Goal: Information Seeking & Learning: Learn about a topic

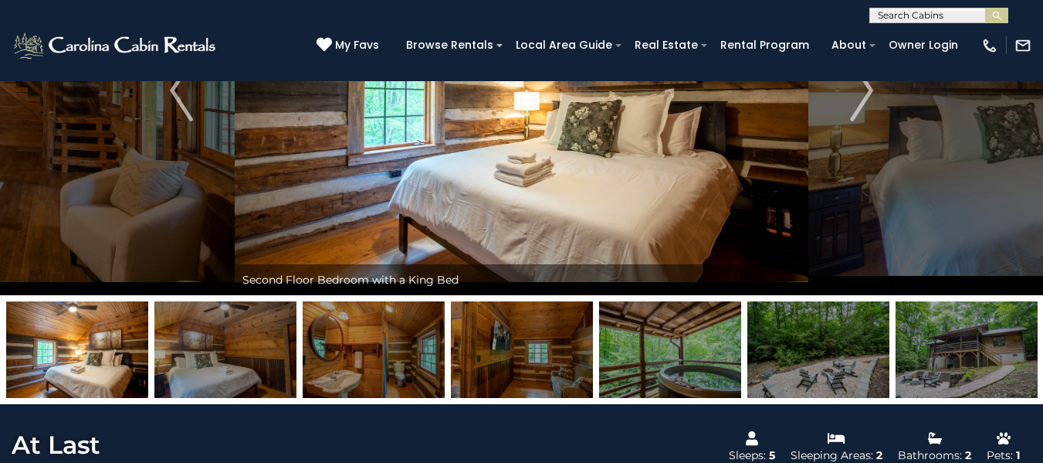
scroll to position [186, 0]
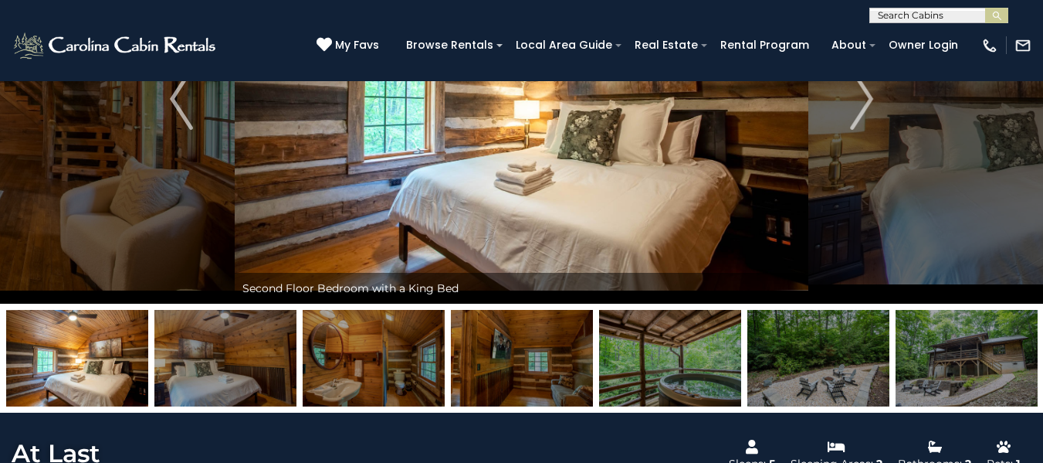
click at [563, 209] on img at bounding box center [522, 98] width 574 height 409
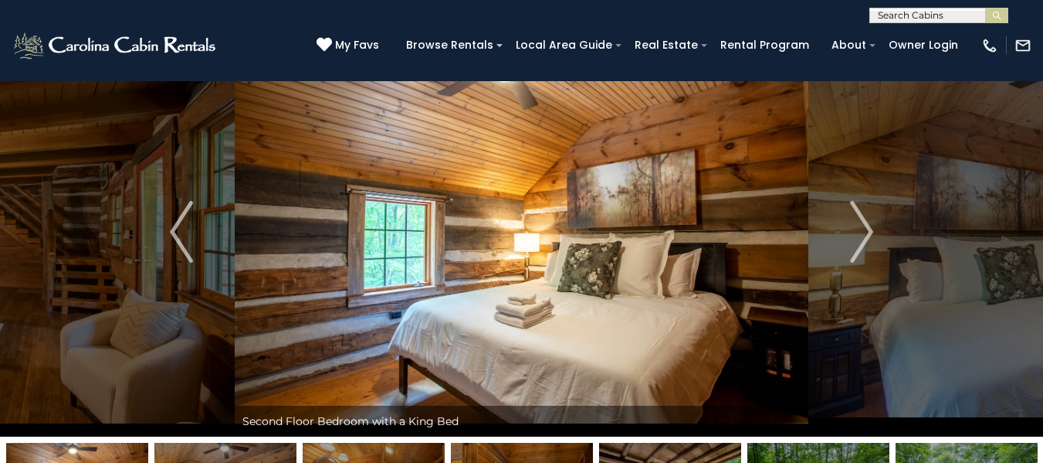
scroll to position [37, 0]
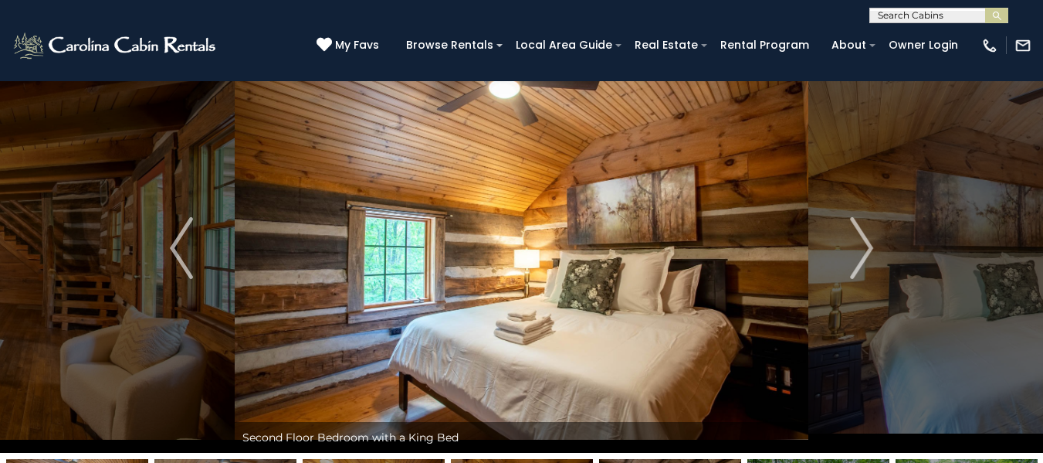
click at [452, 211] on img at bounding box center [522, 247] width 574 height 409
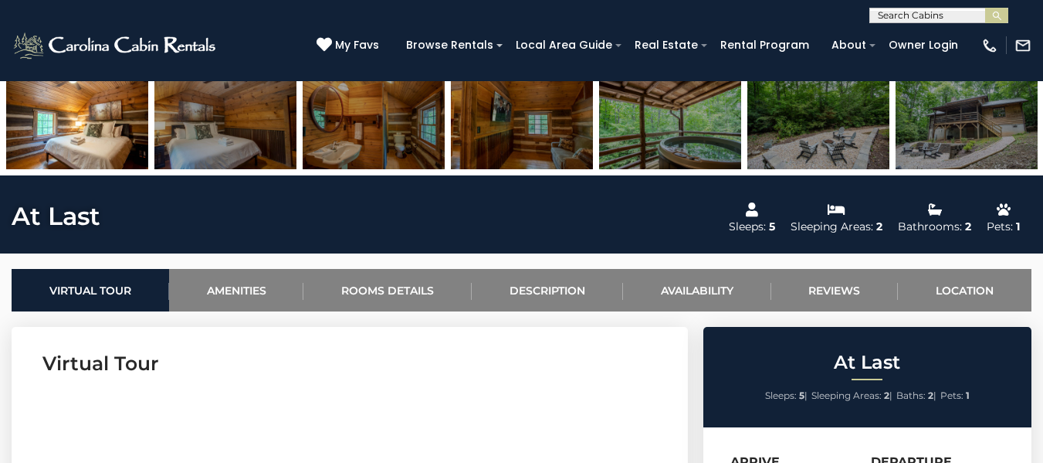
click at [91, 112] on img at bounding box center [77, 121] width 142 height 97
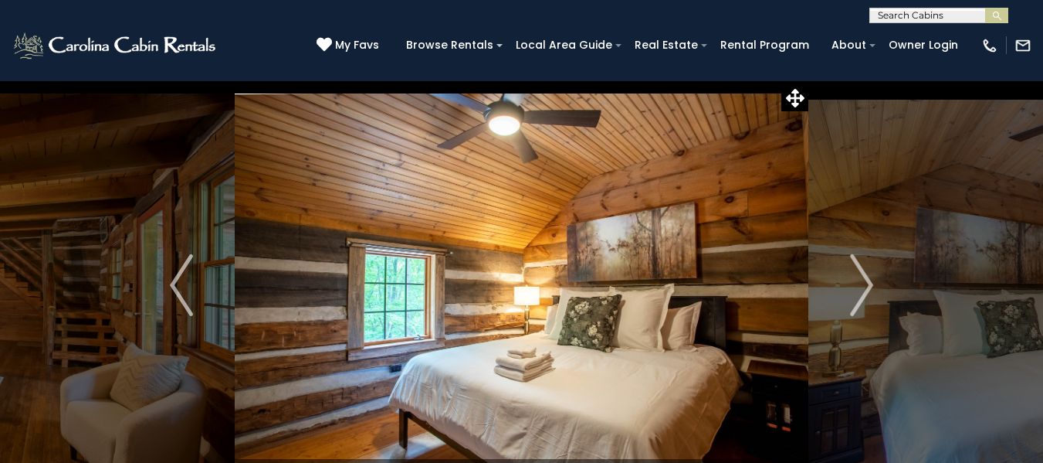
scroll to position [77, 0]
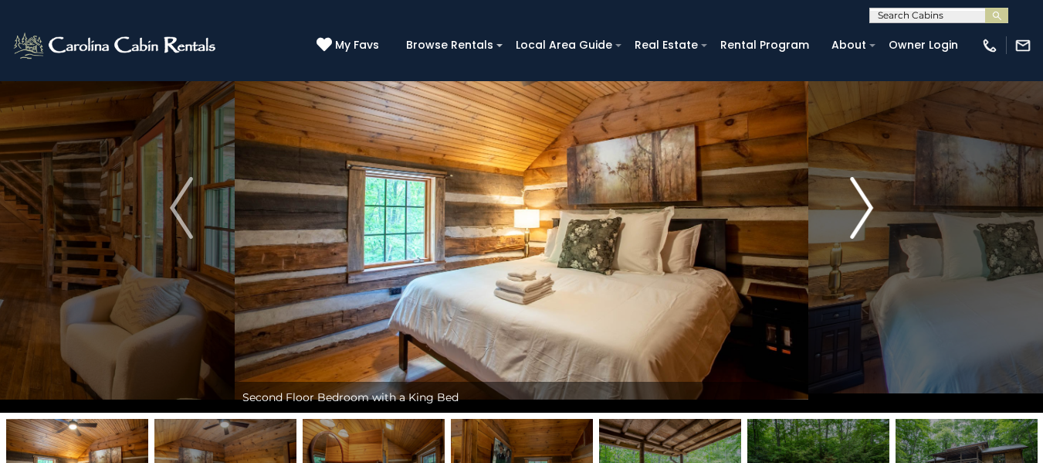
click at [862, 208] on img "Next" at bounding box center [861, 208] width 23 height 62
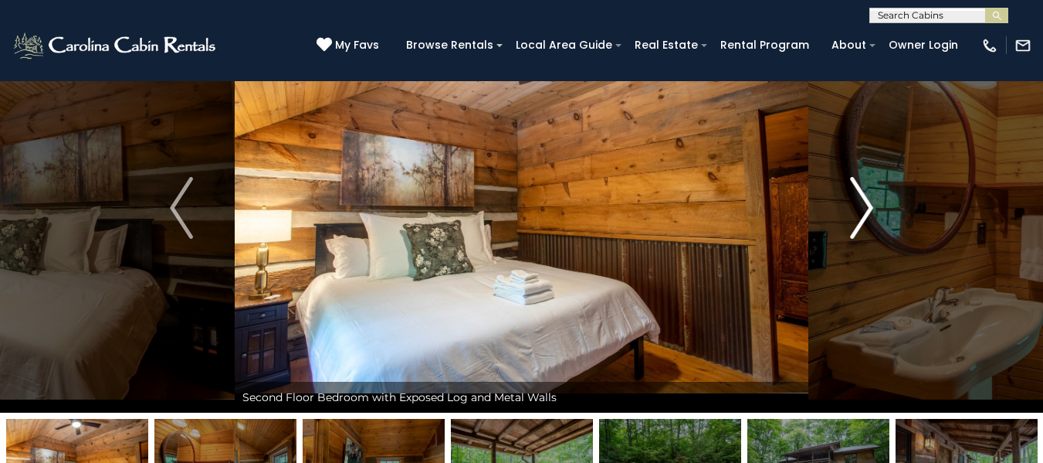
click at [862, 208] on img "Next" at bounding box center [861, 208] width 23 height 62
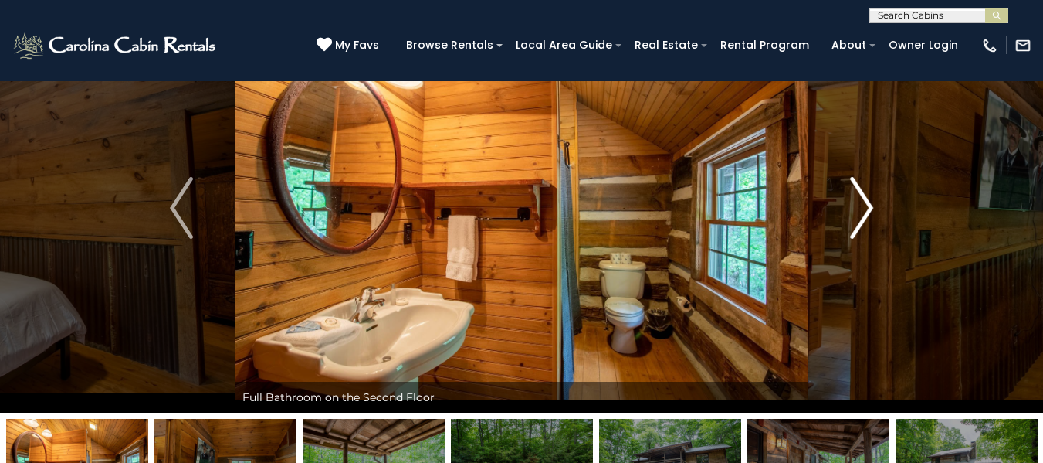
click at [862, 208] on img "Next" at bounding box center [861, 208] width 23 height 62
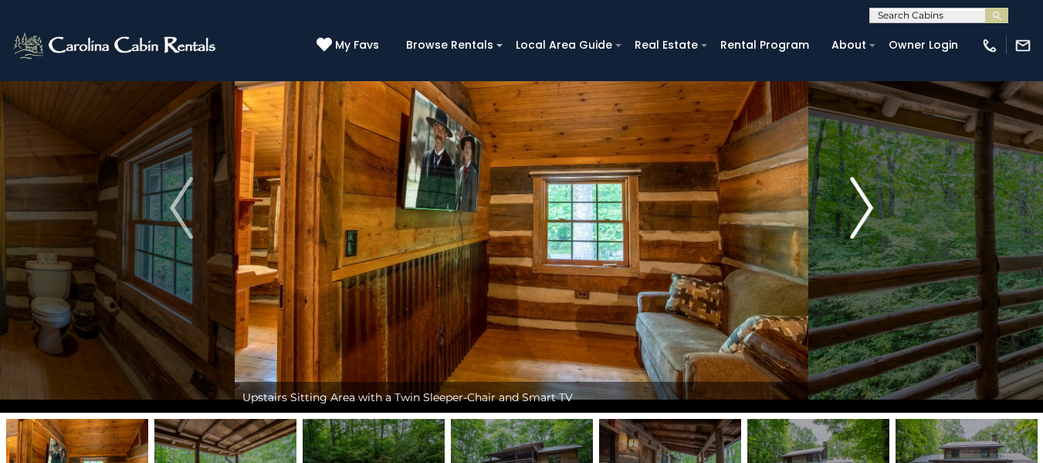
click at [862, 208] on img "Next" at bounding box center [861, 208] width 23 height 62
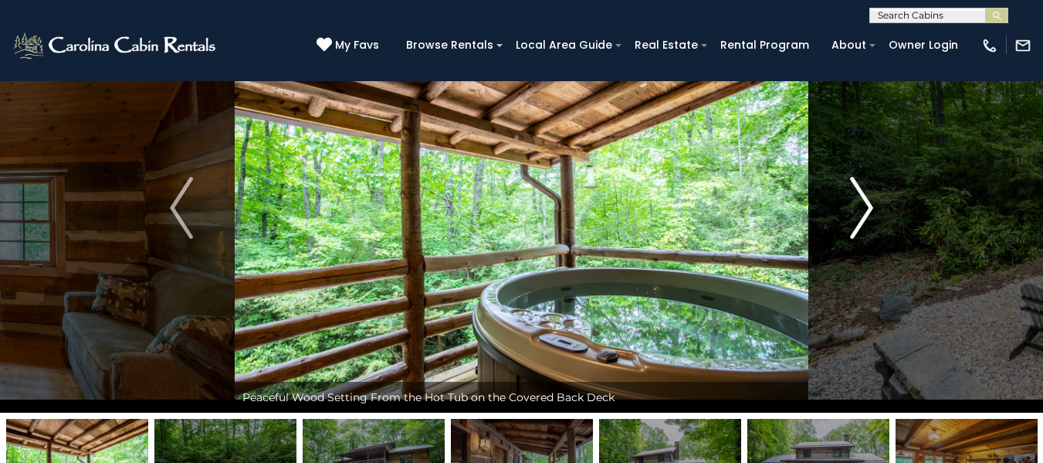
click at [865, 208] on img "Next" at bounding box center [861, 208] width 23 height 62
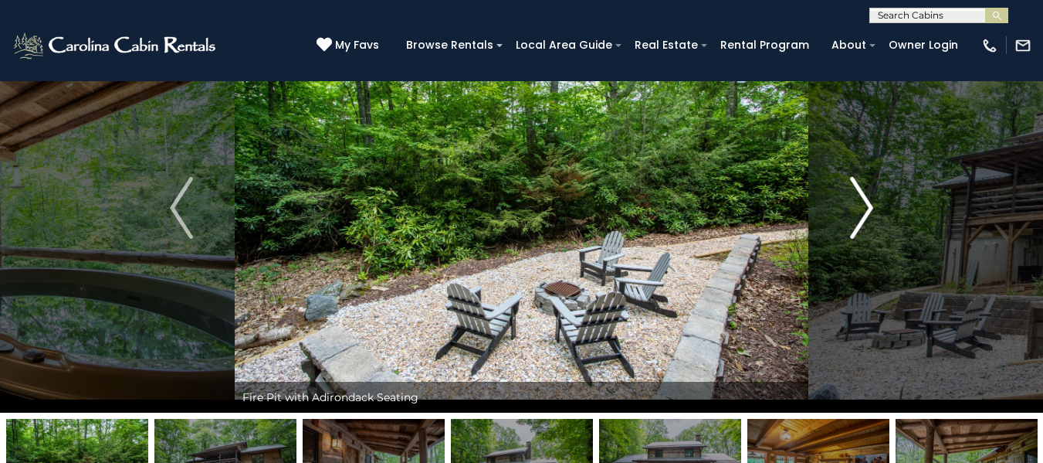
click at [865, 208] on img "Next" at bounding box center [861, 208] width 23 height 62
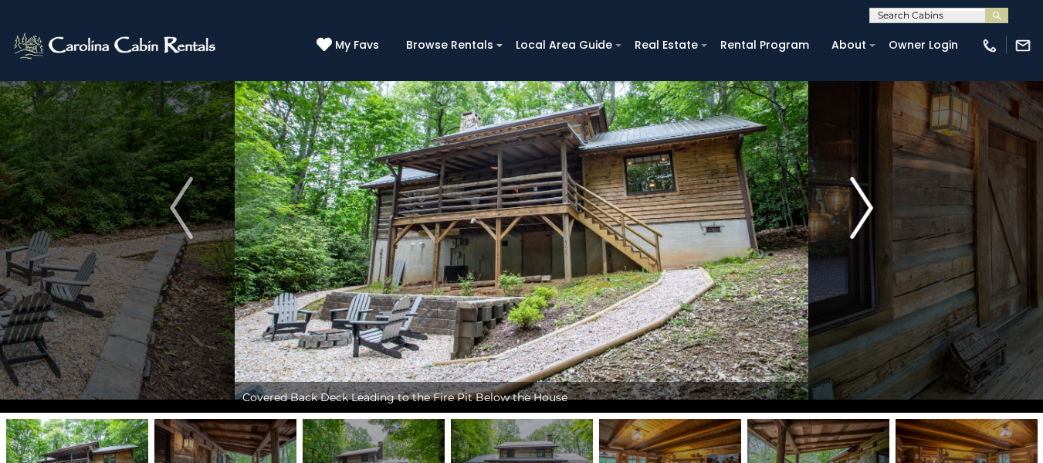
click at [865, 208] on img "Next" at bounding box center [861, 208] width 23 height 62
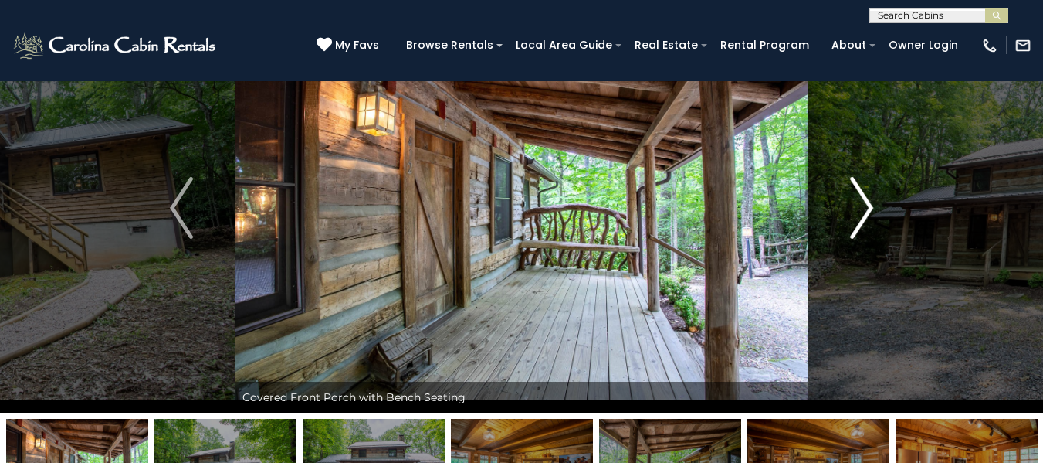
click at [863, 210] on img "Next" at bounding box center [861, 208] width 23 height 62
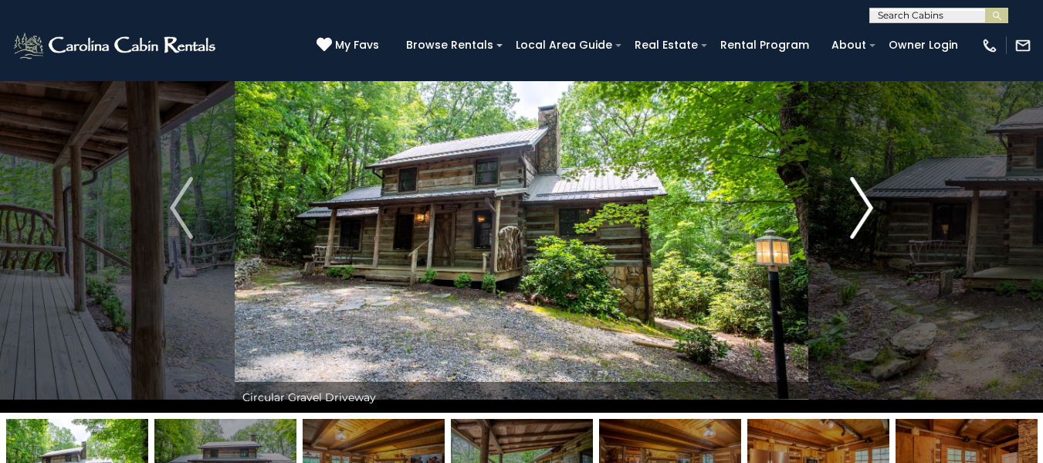
click at [866, 208] on img "Next" at bounding box center [861, 208] width 23 height 62
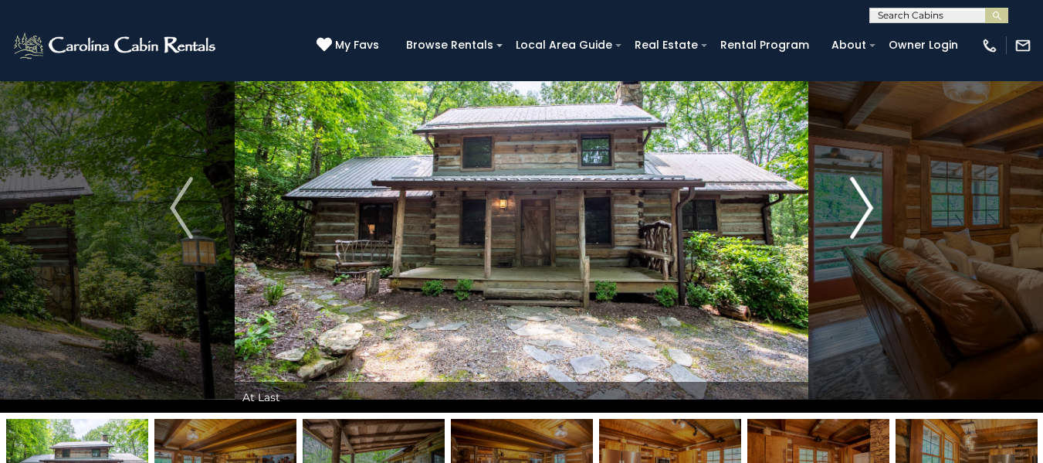
click at [866, 208] on img "Next" at bounding box center [861, 208] width 23 height 62
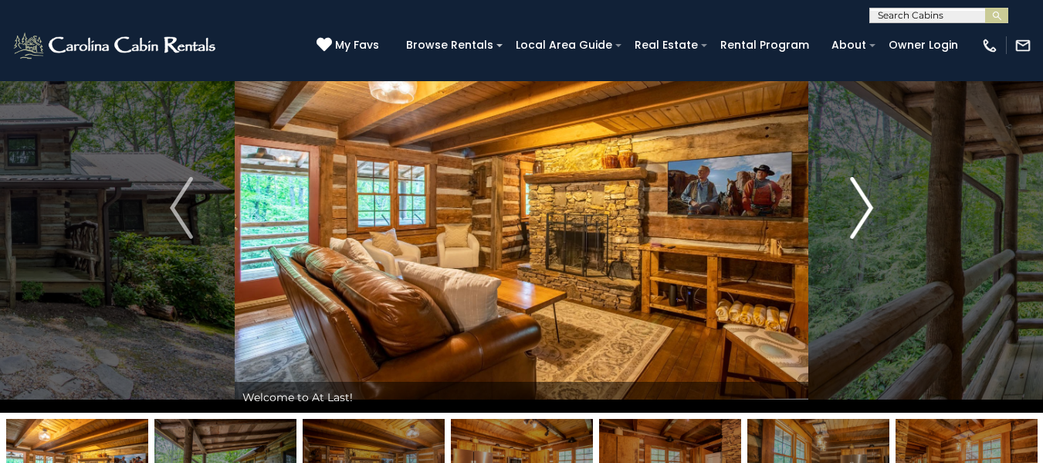
click at [866, 208] on img "Next" at bounding box center [861, 208] width 23 height 62
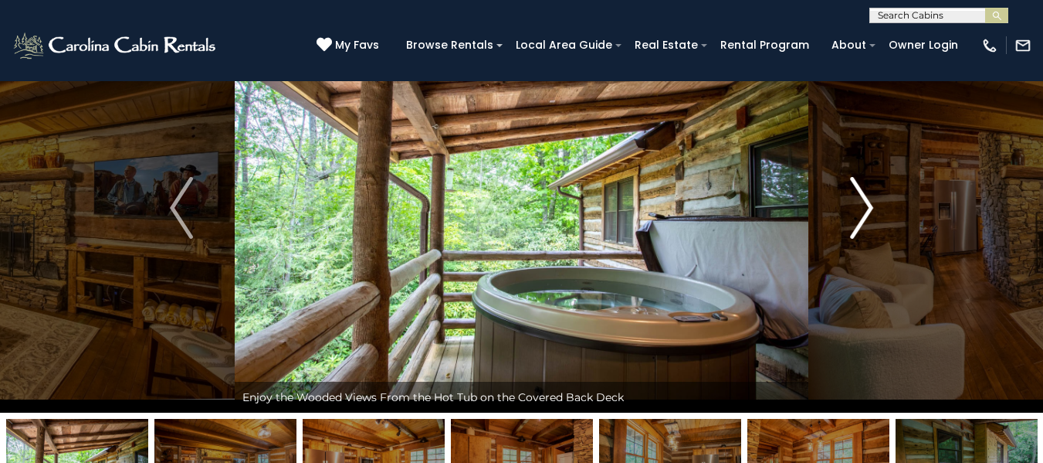
click at [866, 208] on img "Next" at bounding box center [861, 208] width 23 height 62
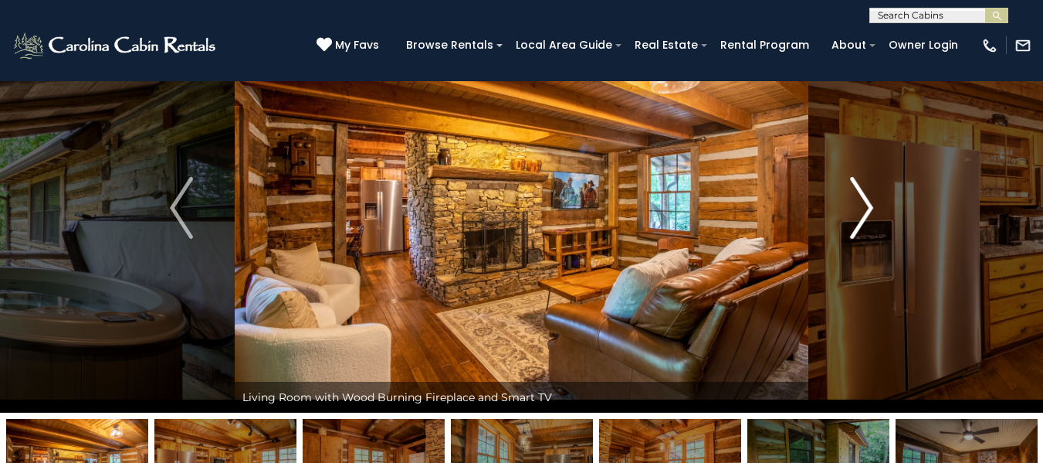
click at [866, 208] on img "Next" at bounding box center [861, 208] width 23 height 62
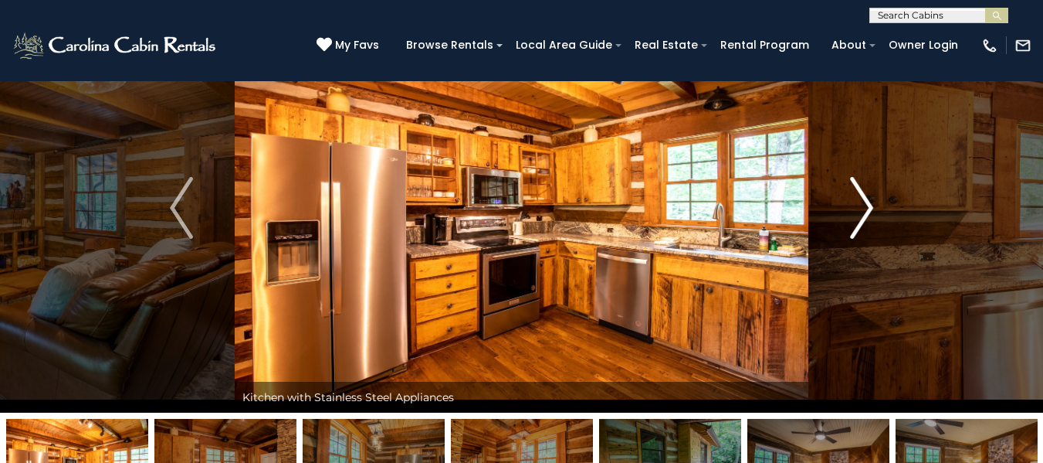
click at [864, 208] on img "Next" at bounding box center [861, 208] width 23 height 62
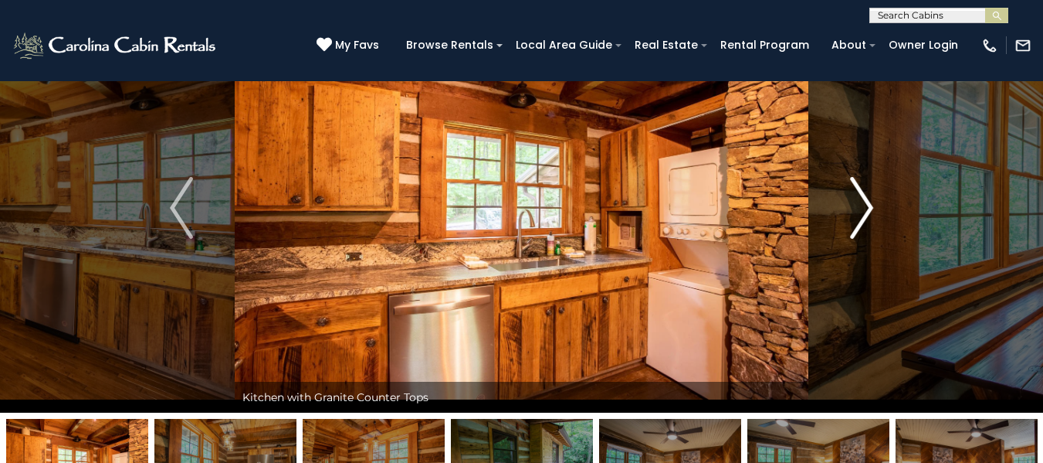
click at [875, 199] on button "Next" at bounding box center [861, 207] width 107 height 409
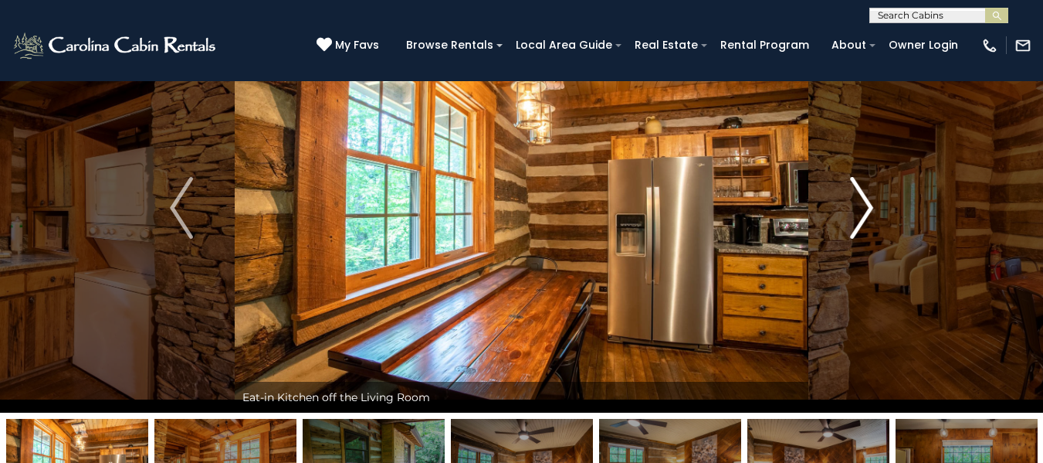
click at [859, 205] on img "Next" at bounding box center [861, 208] width 23 height 62
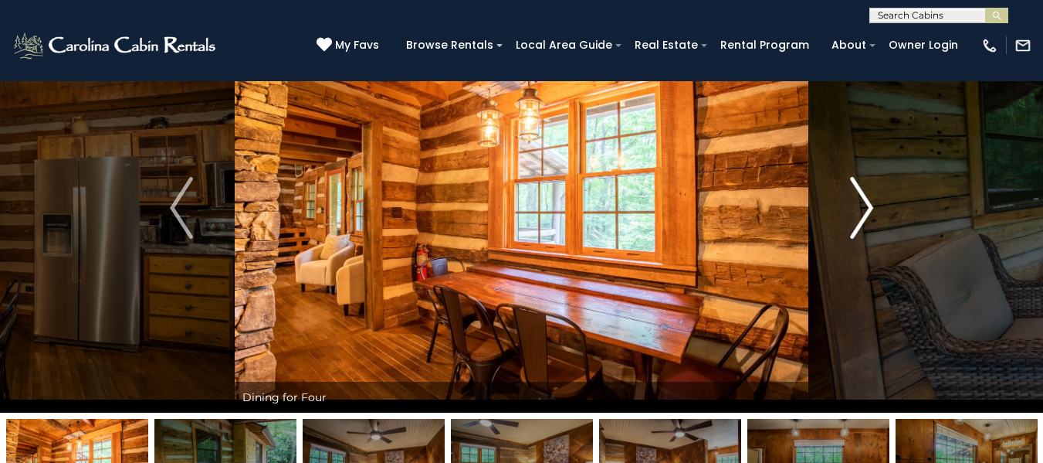
click at [863, 217] on img "Next" at bounding box center [861, 208] width 23 height 62
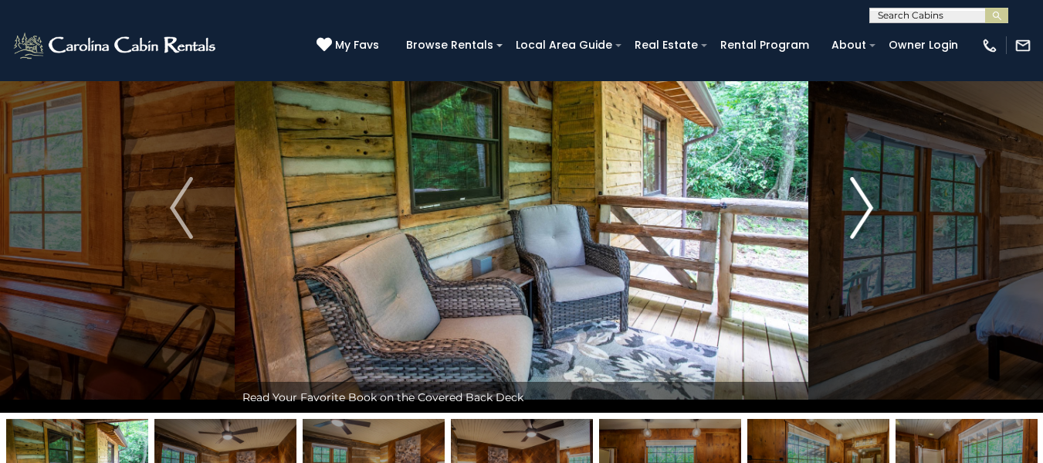
click at [870, 219] on img "Next" at bounding box center [861, 208] width 23 height 62
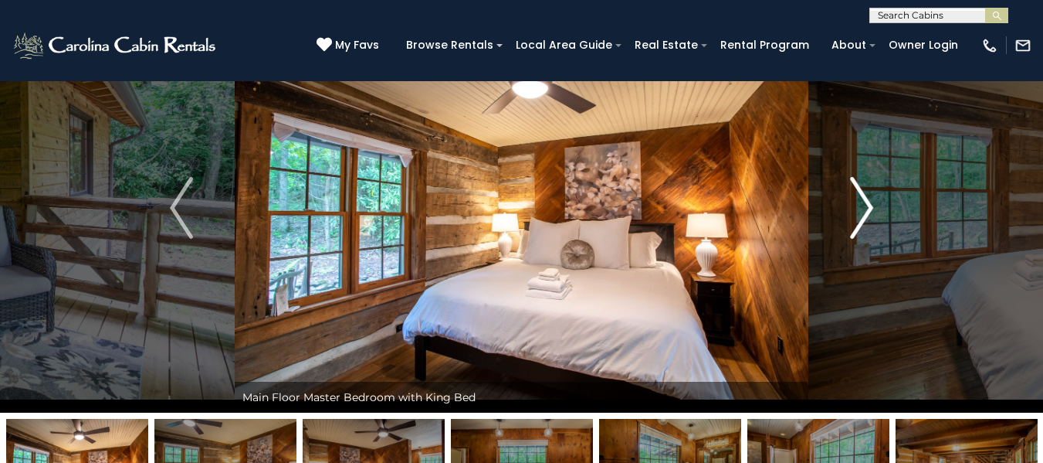
click at [858, 221] on img "Next" at bounding box center [861, 208] width 23 height 62
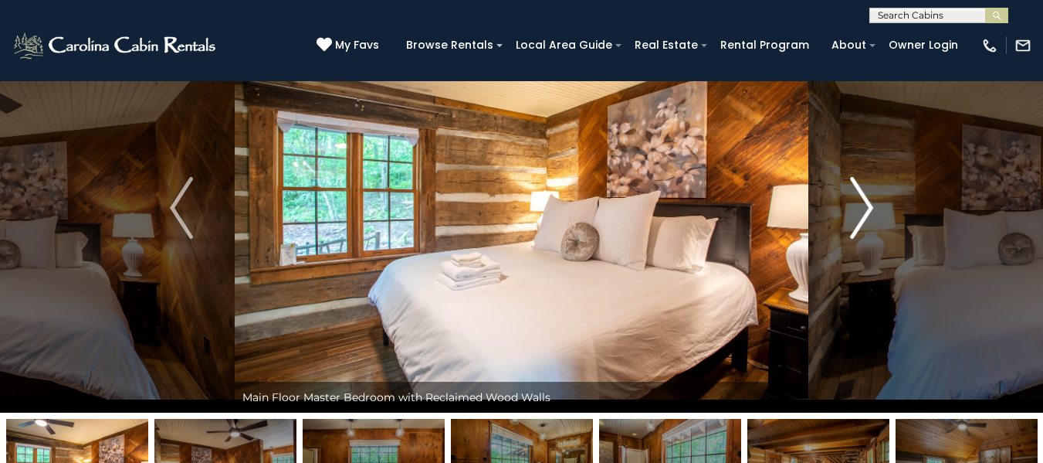
click at [865, 209] on img "Next" at bounding box center [861, 208] width 23 height 62
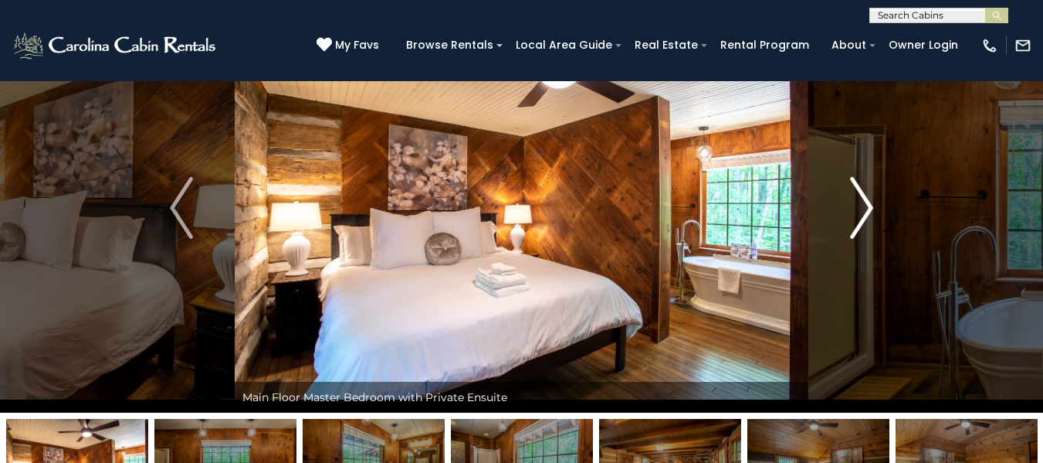
click at [870, 210] on img "Next" at bounding box center [861, 208] width 23 height 62
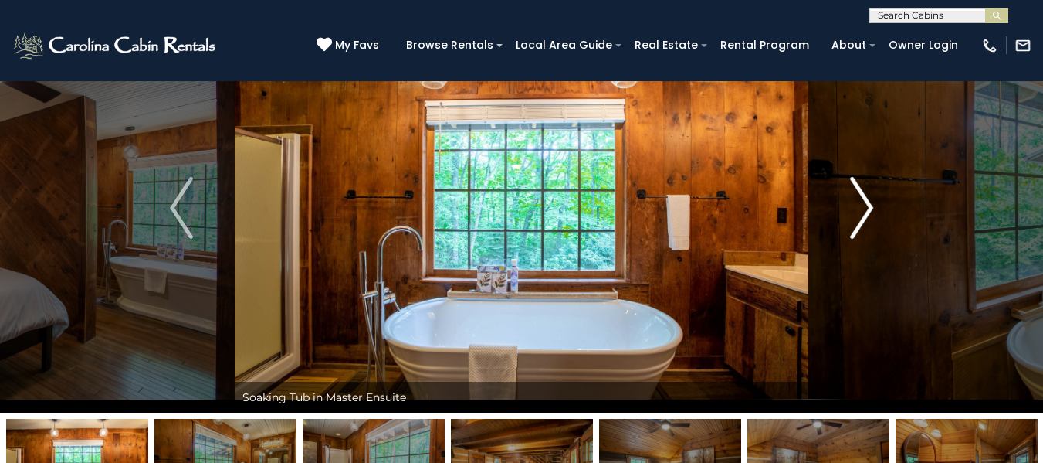
click at [870, 210] on img "Next" at bounding box center [861, 208] width 23 height 62
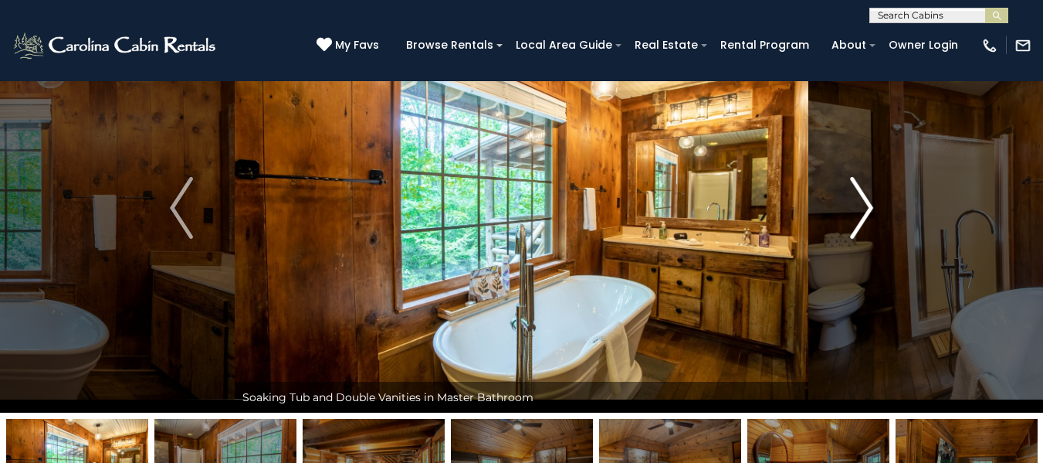
click at [862, 210] on img "Next" at bounding box center [861, 208] width 23 height 62
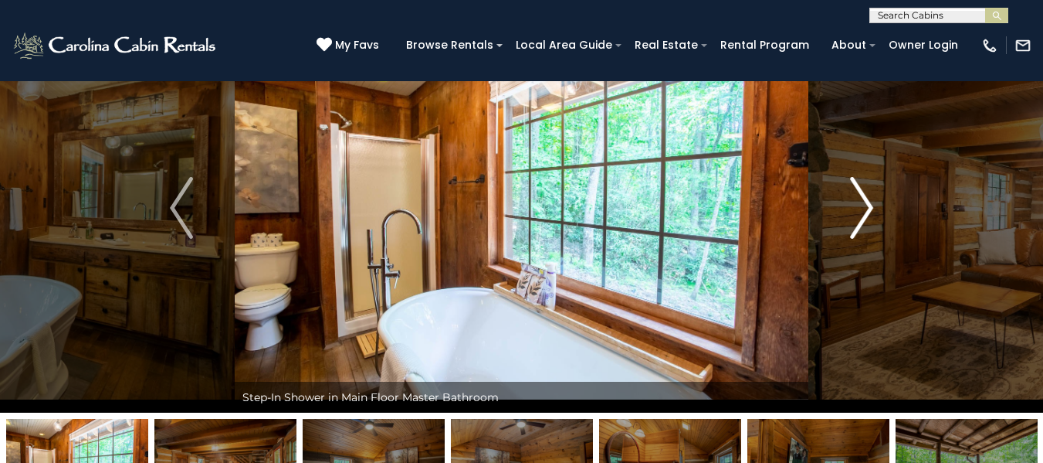
click at [865, 209] on img "Next" at bounding box center [861, 208] width 23 height 62
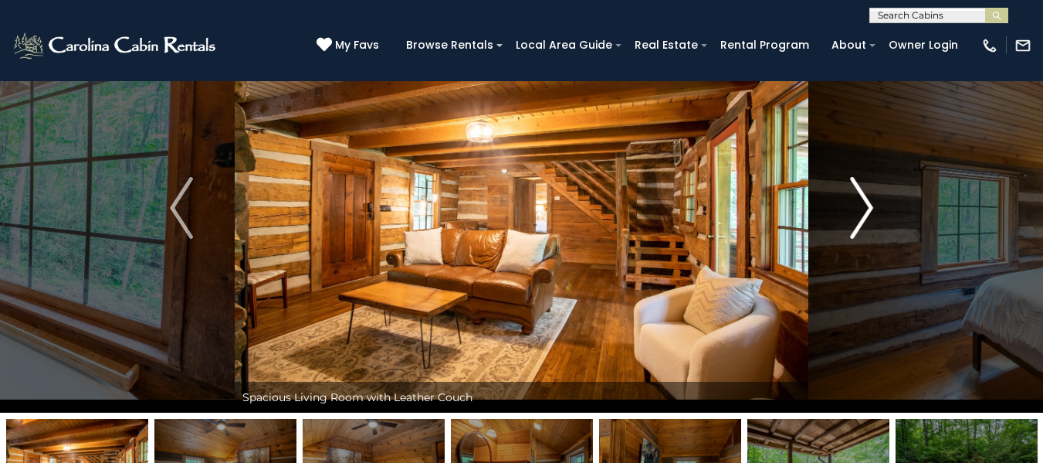
click at [879, 200] on button "Next" at bounding box center [861, 207] width 107 height 409
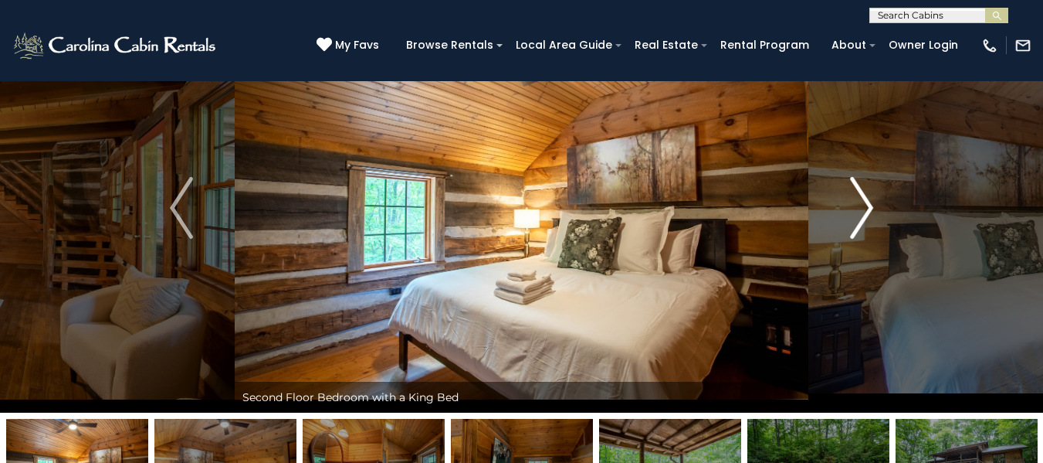
click at [853, 221] on img "Next" at bounding box center [861, 208] width 23 height 62
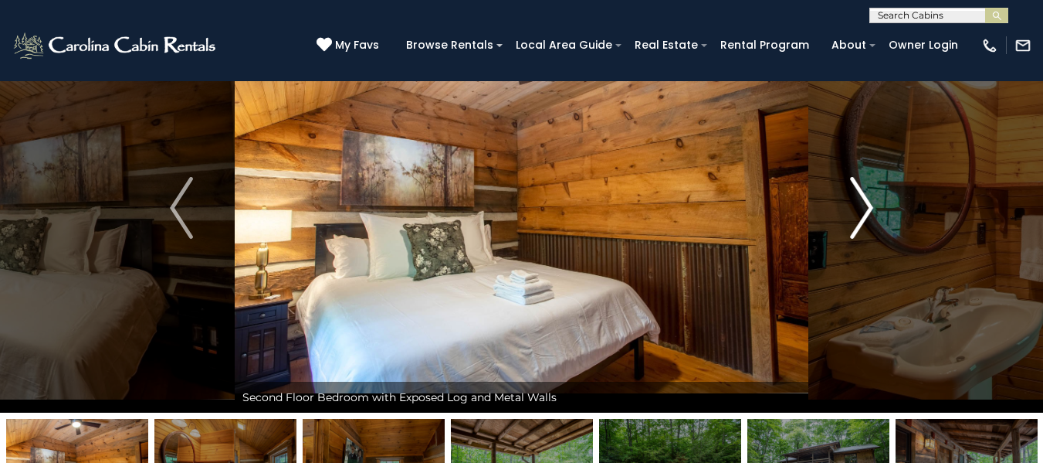
click at [856, 221] on img "Next" at bounding box center [861, 208] width 23 height 62
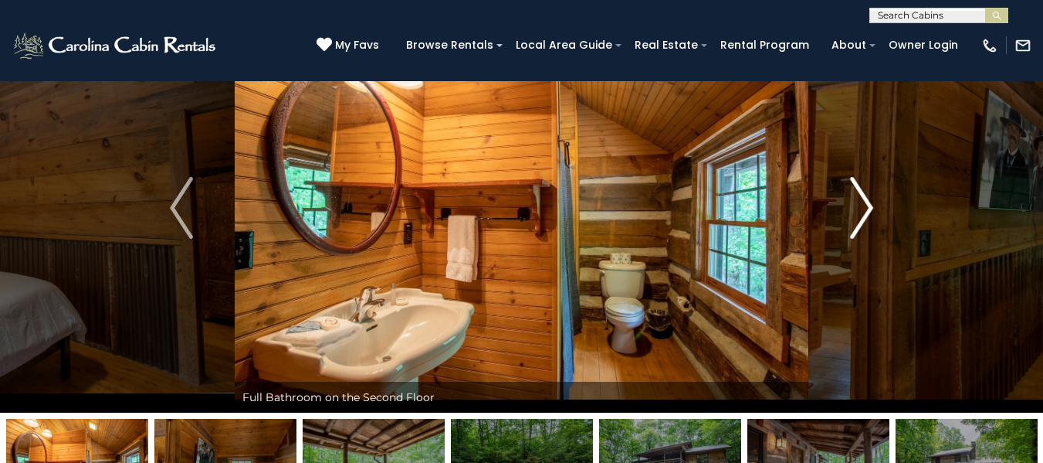
click at [869, 219] on img "Next" at bounding box center [861, 208] width 23 height 62
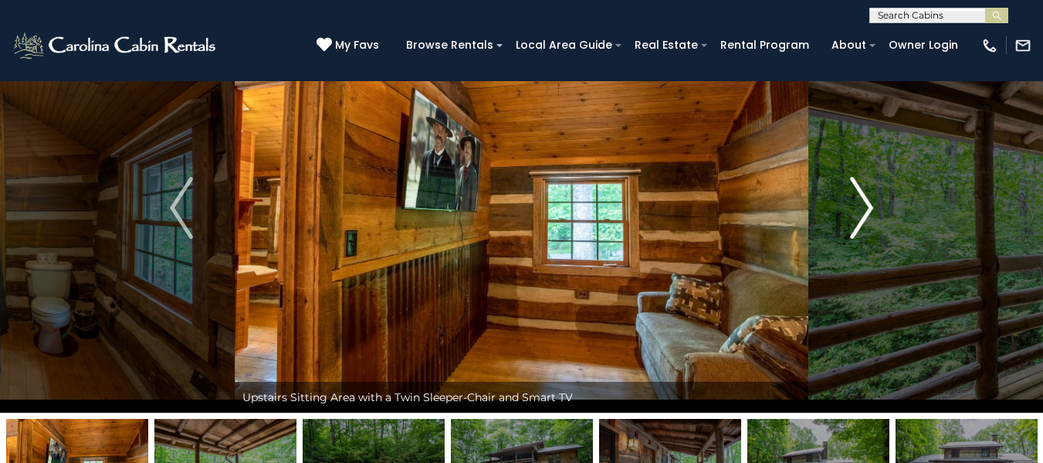
click at [869, 219] on img "Next" at bounding box center [861, 208] width 23 height 62
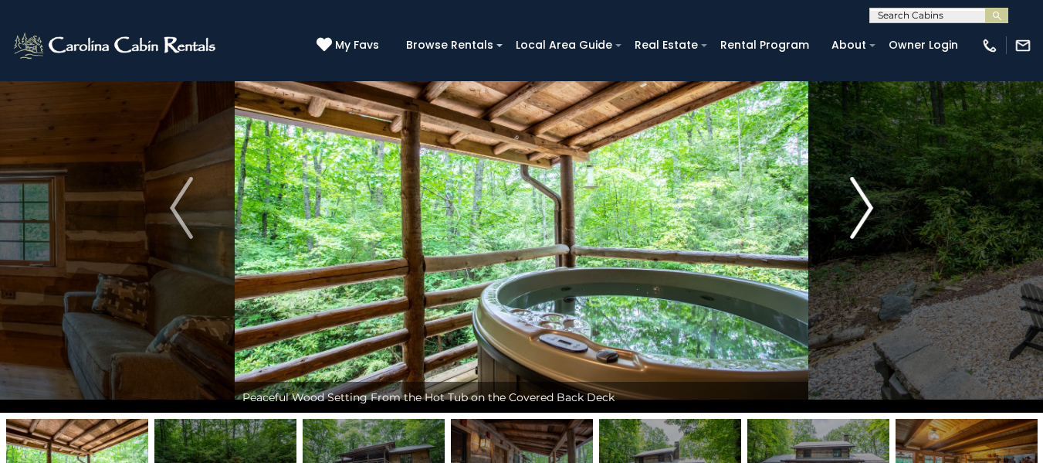
click at [866, 202] on img "Next" at bounding box center [861, 208] width 23 height 62
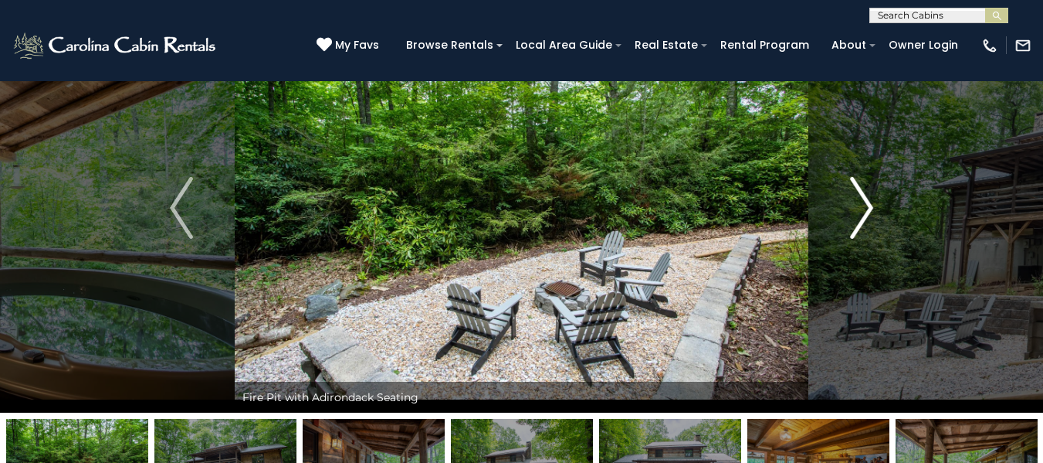
click at [866, 202] on img "Next" at bounding box center [861, 208] width 23 height 62
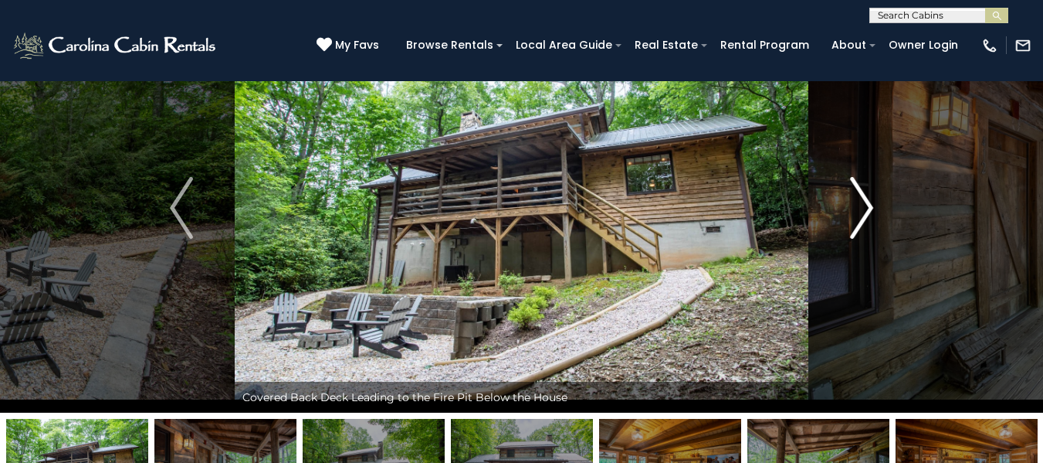
click at [867, 202] on img "Next" at bounding box center [861, 208] width 23 height 62
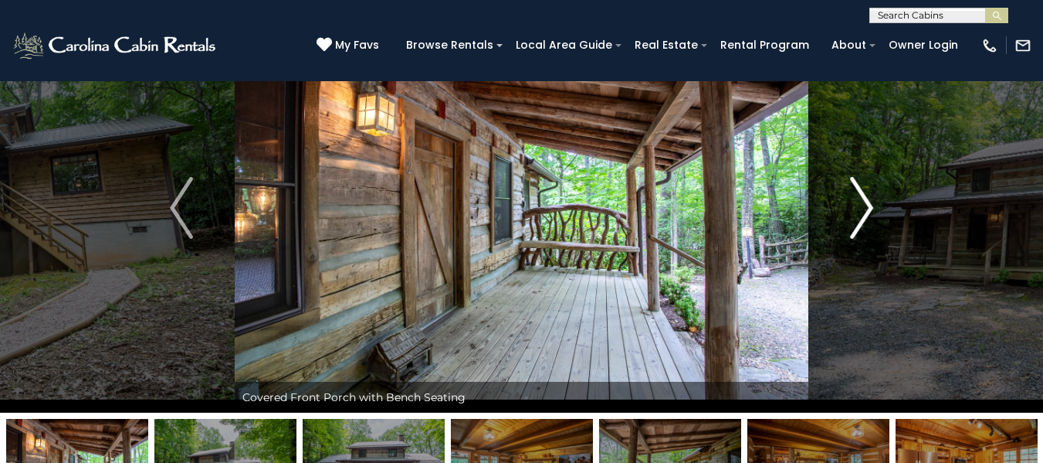
click at [859, 195] on img "Next" at bounding box center [861, 208] width 23 height 62
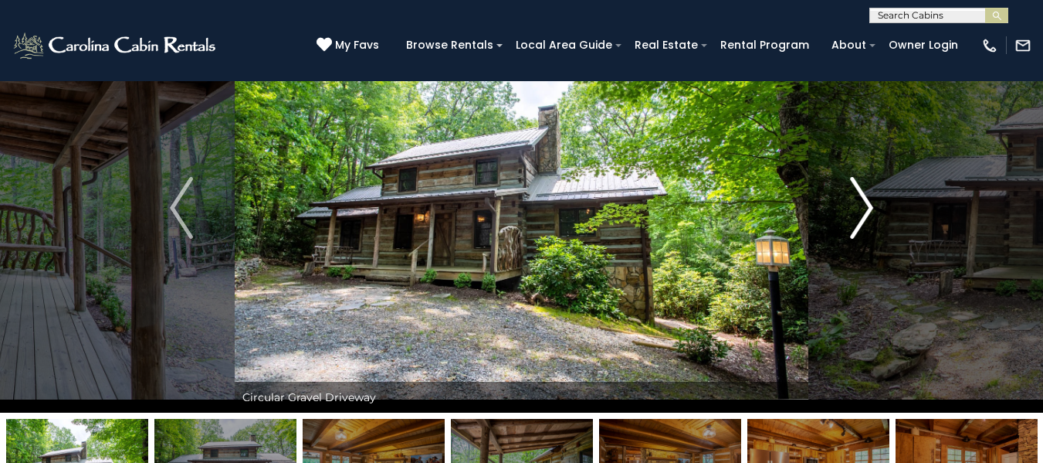
click at [859, 195] on img "Next" at bounding box center [861, 208] width 23 height 62
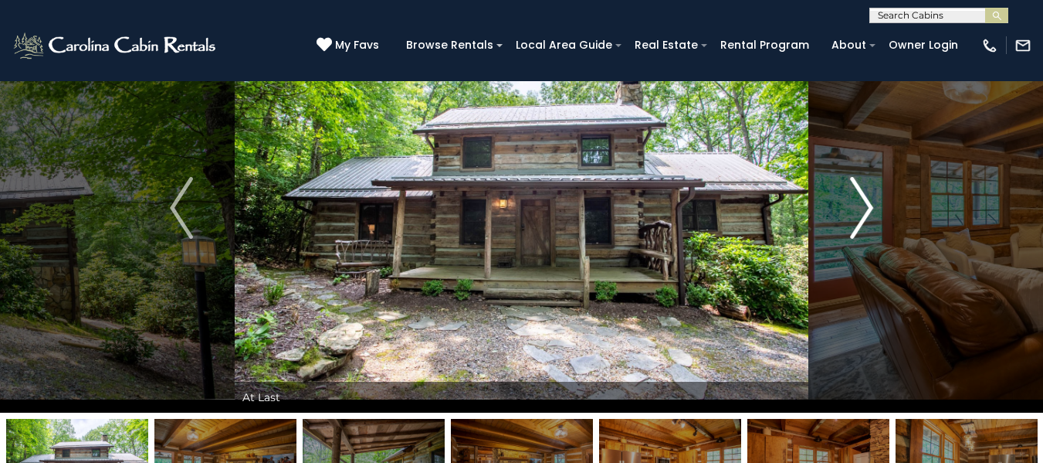
click at [860, 195] on img "Next" at bounding box center [861, 208] width 23 height 62
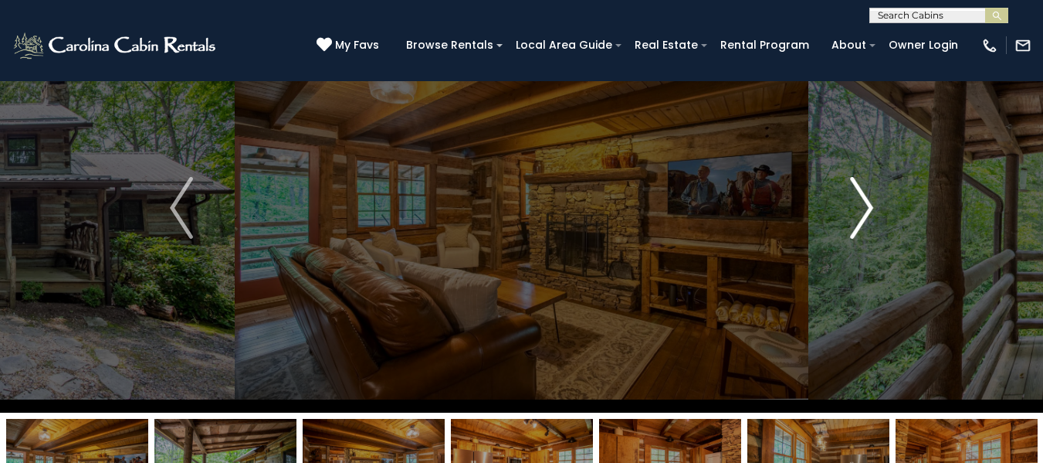
click at [862, 194] on img "Next" at bounding box center [861, 208] width 23 height 62
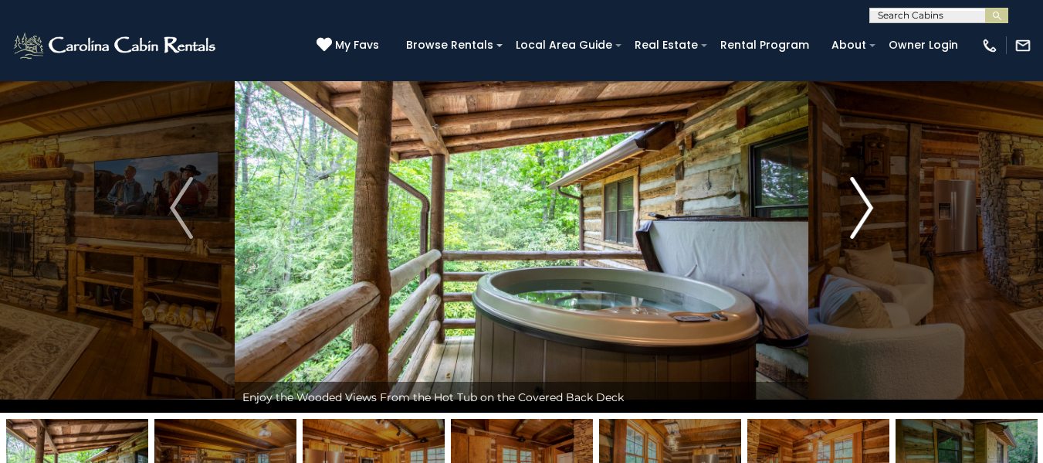
click at [853, 185] on img "Next" at bounding box center [861, 208] width 23 height 62
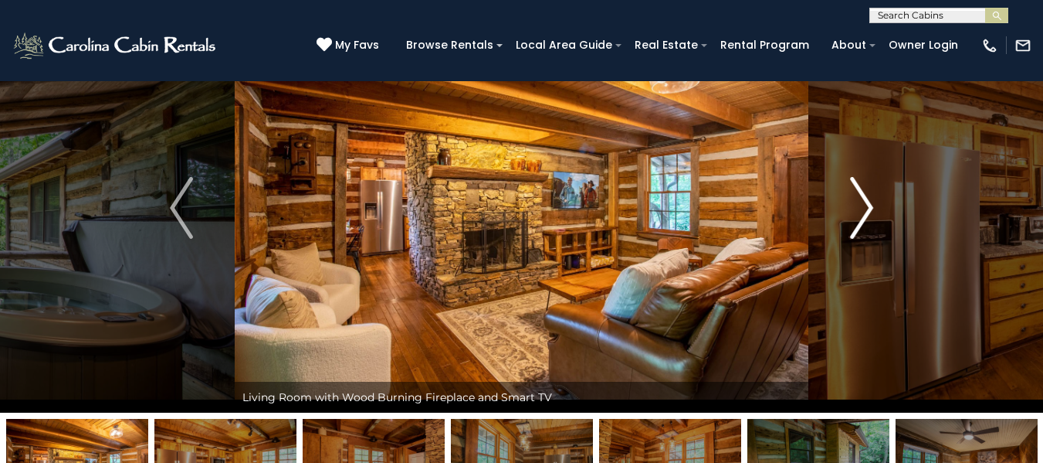
click at [871, 205] on img "Next" at bounding box center [861, 208] width 23 height 62
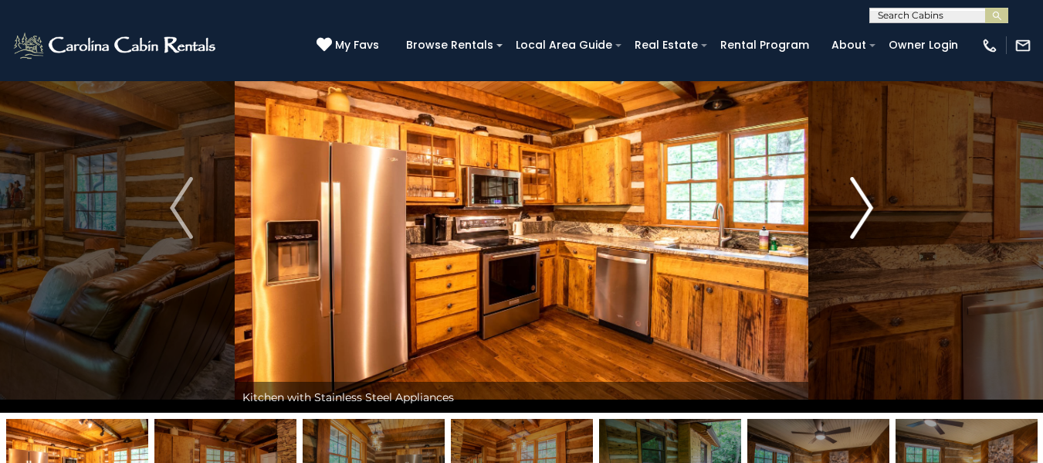
click at [871, 205] on img "Next" at bounding box center [861, 208] width 23 height 62
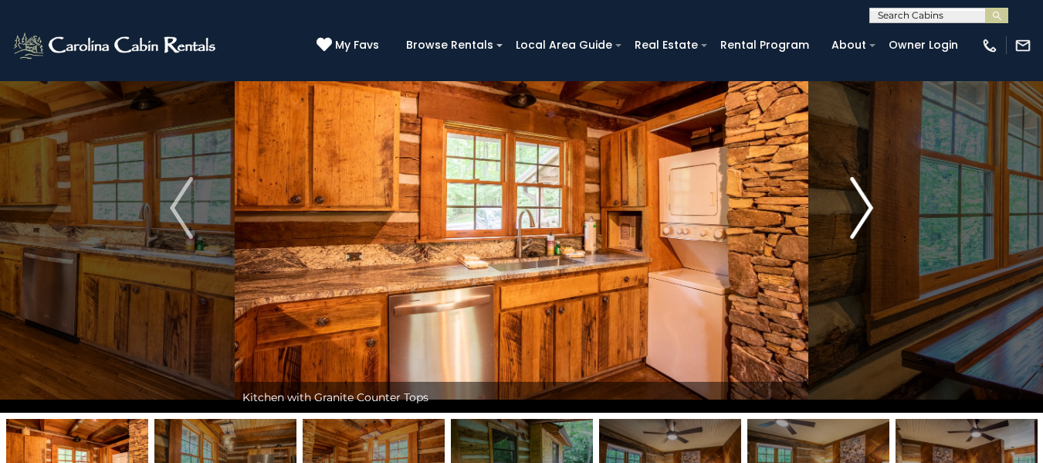
click at [871, 207] on img "Next" at bounding box center [861, 208] width 23 height 62
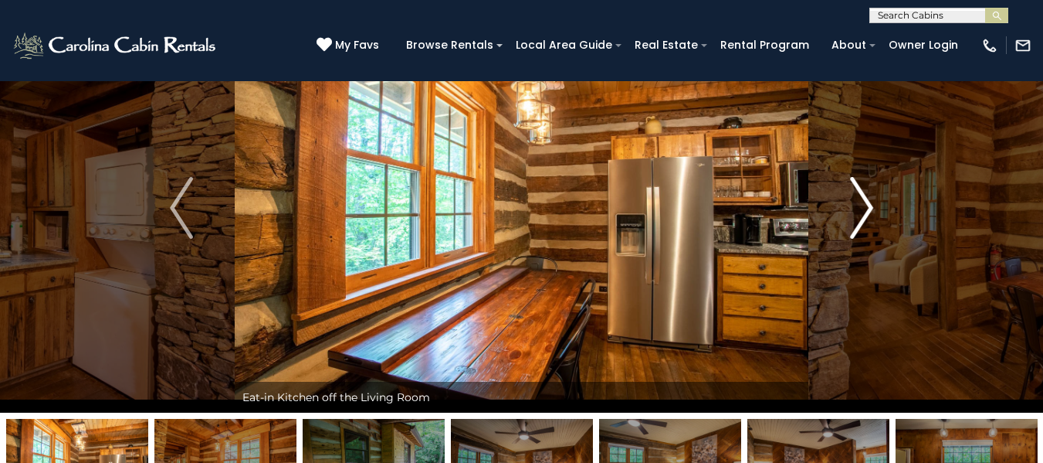
click at [869, 207] on img "Next" at bounding box center [861, 208] width 23 height 62
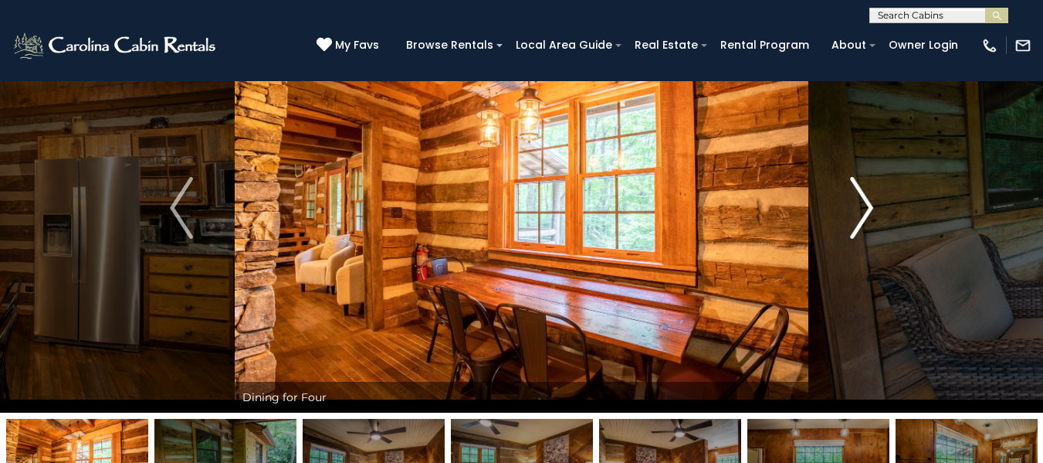
click at [868, 213] on img "Next" at bounding box center [861, 208] width 23 height 62
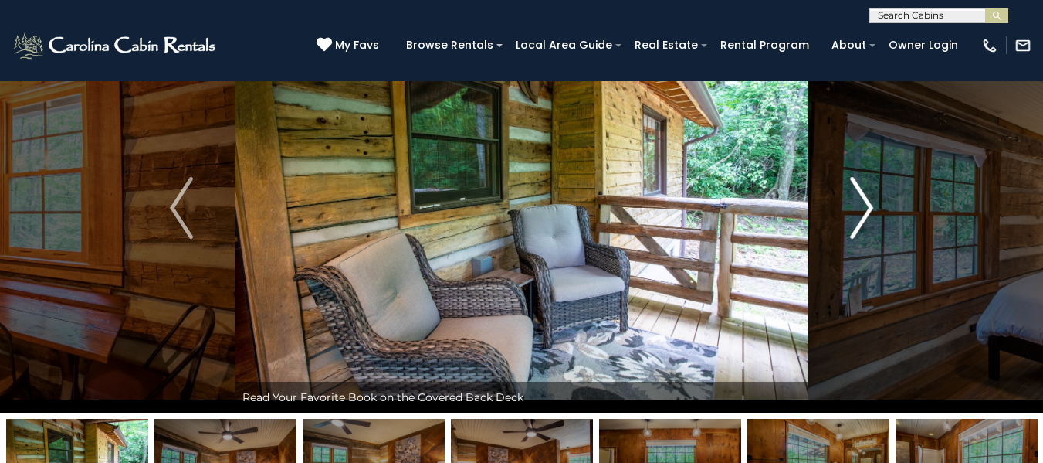
click at [865, 209] on img "Next" at bounding box center [861, 208] width 23 height 62
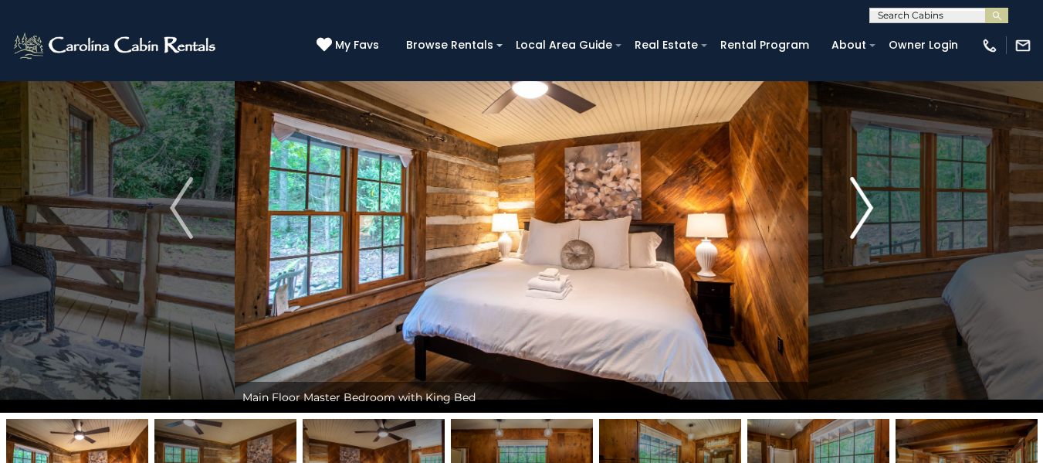
click at [865, 209] on img "Next" at bounding box center [861, 208] width 23 height 62
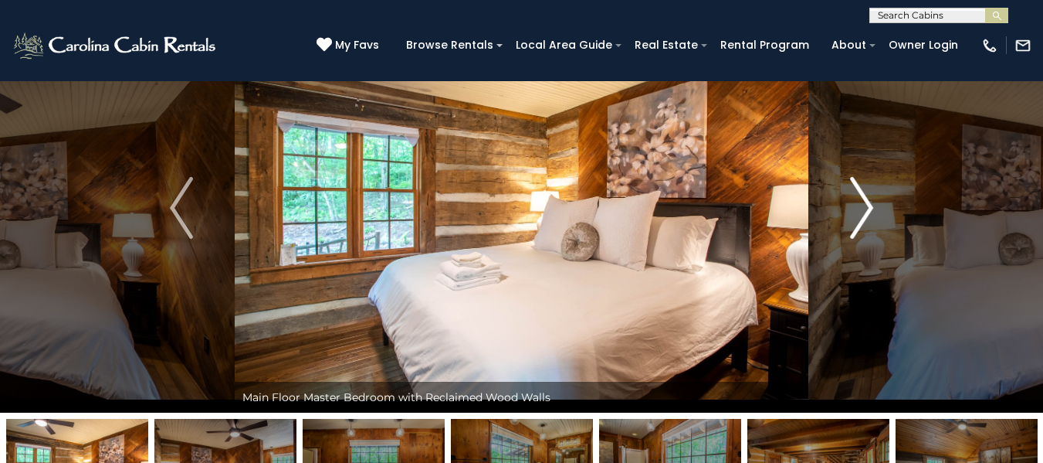
click at [865, 209] on img "Next" at bounding box center [861, 208] width 23 height 62
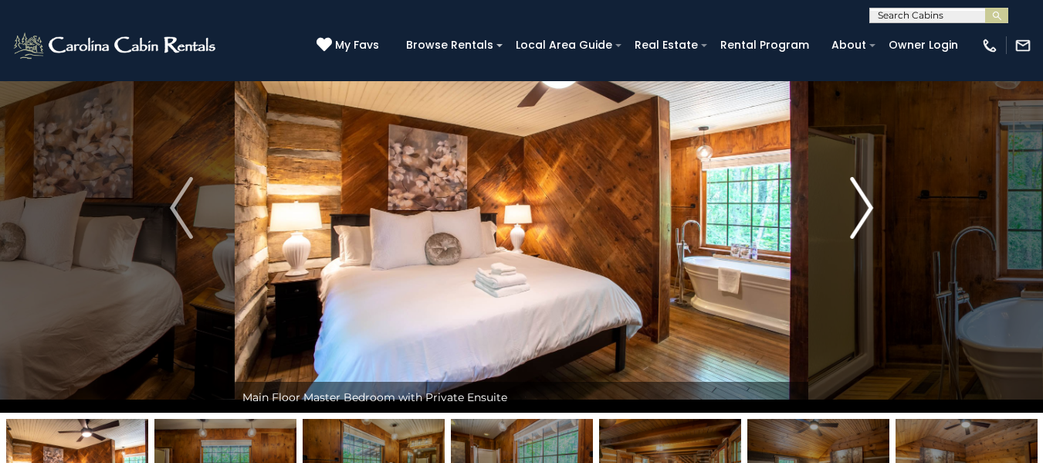
click at [865, 209] on img "Next" at bounding box center [861, 208] width 23 height 62
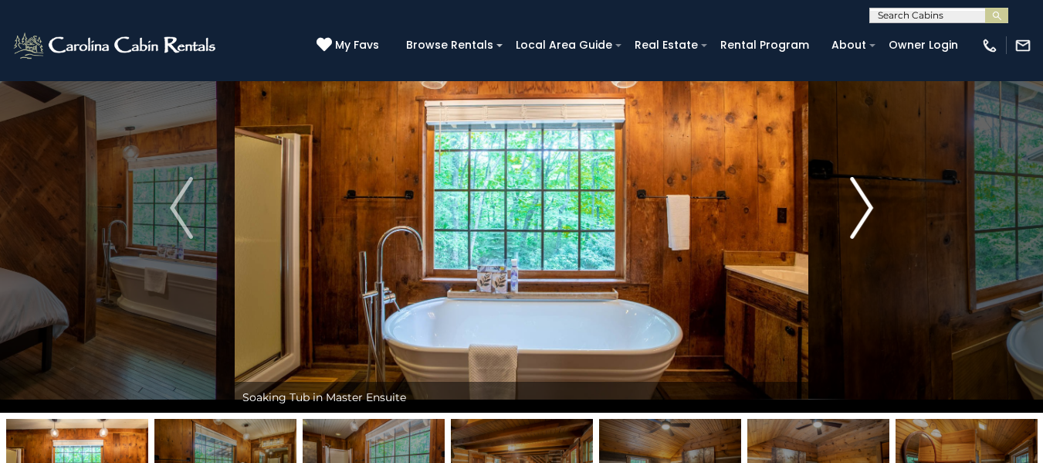
click at [865, 209] on img "Next" at bounding box center [861, 208] width 23 height 62
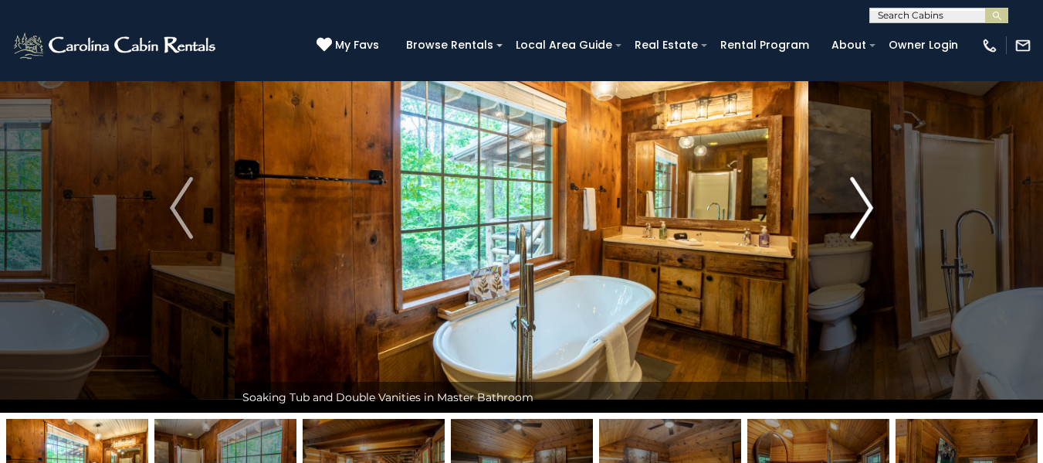
click at [865, 209] on img "Next" at bounding box center [861, 208] width 23 height 62
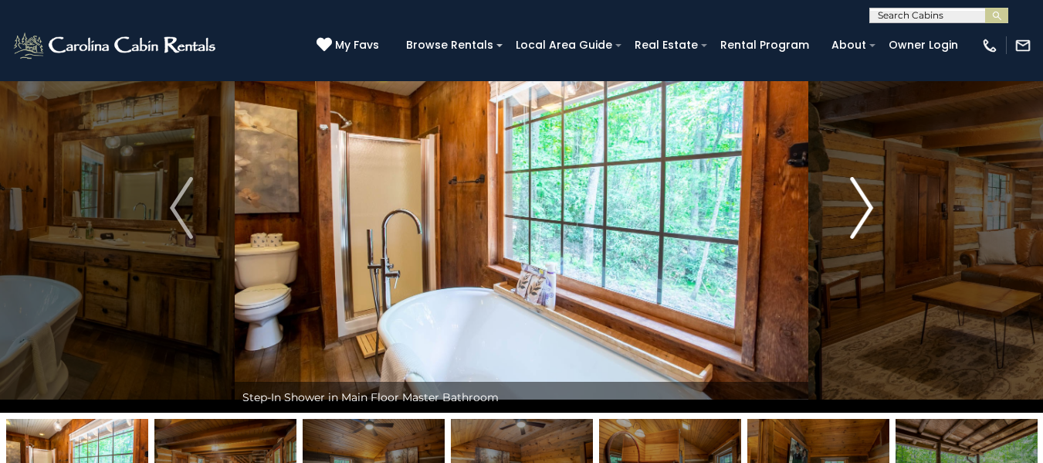
click at [865, 209] on img "Next" at bounding box center [861, 208] width 23 height 62
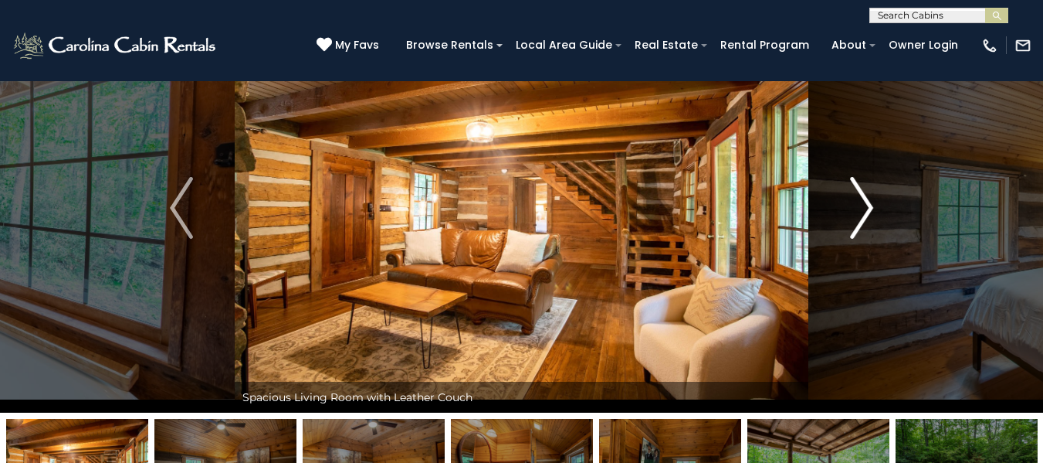
click at [876, 208] on button "Next" at bounding box center [861, 207] width 107 height 409
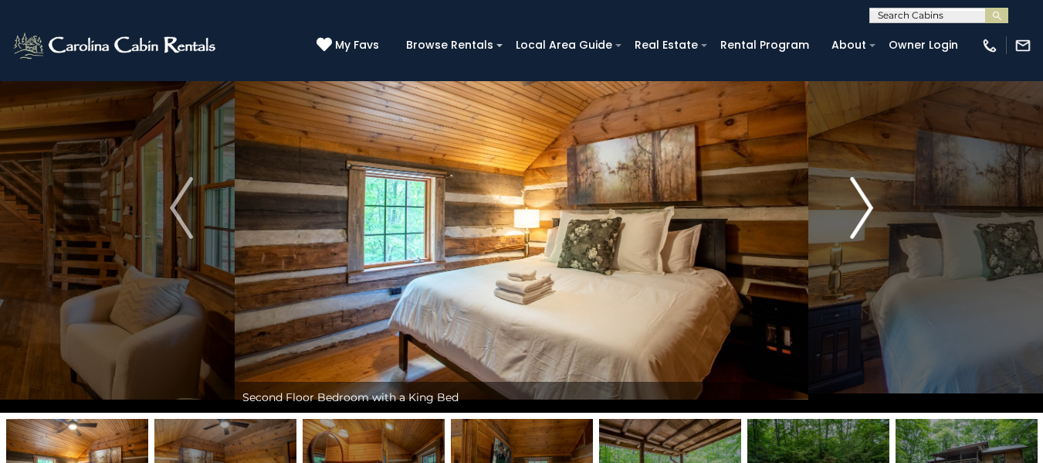
click at [876, 208] on button "Next" at bounding box center [861, 207] width 107 height 409
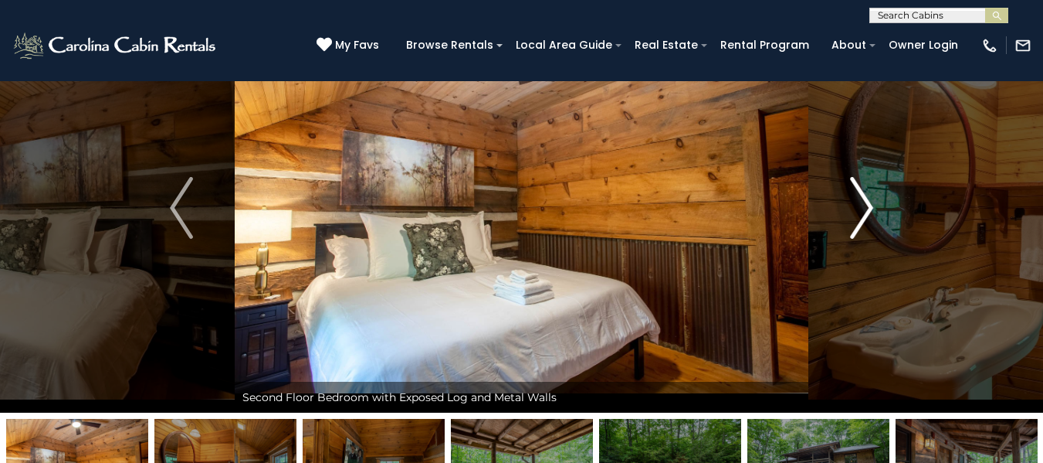
click at [876, 208] on button "Next" at bounding box center [861, 207] width 107 height 409
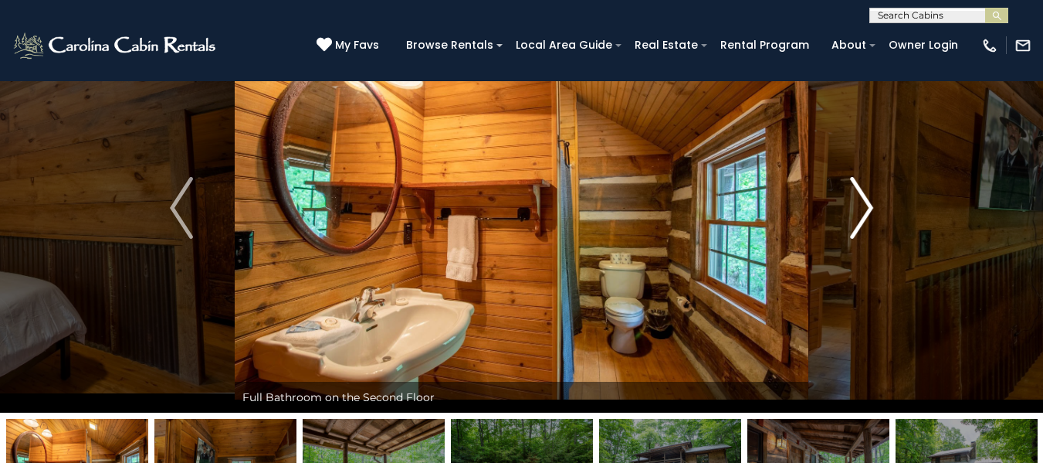
click at [876, 208] on button "Next" at bounding box center [861, 207] width 107 height 409
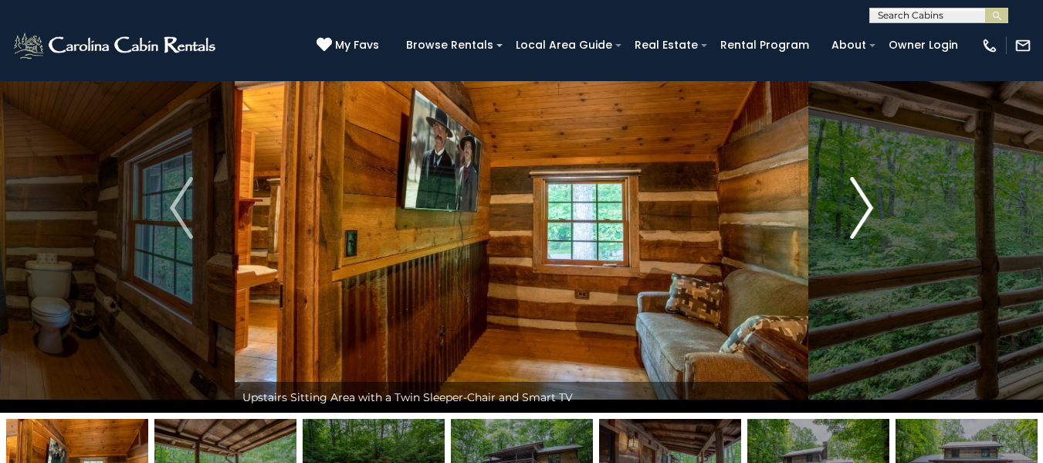
click at [876, 208] on button "Next" at bounding box center [861, 207] width 107 height 409
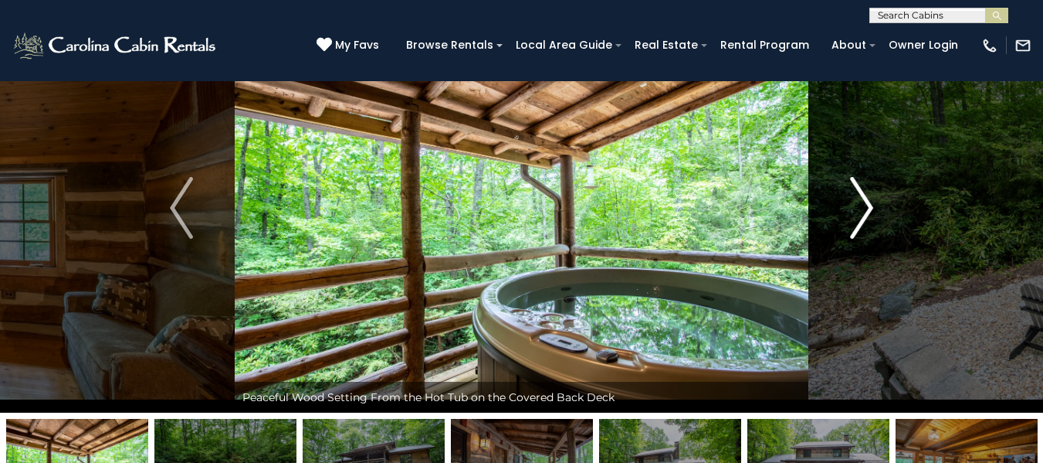
click at [876, 208] on button "Next" at bounding box center [861, 207] width 107 height 409
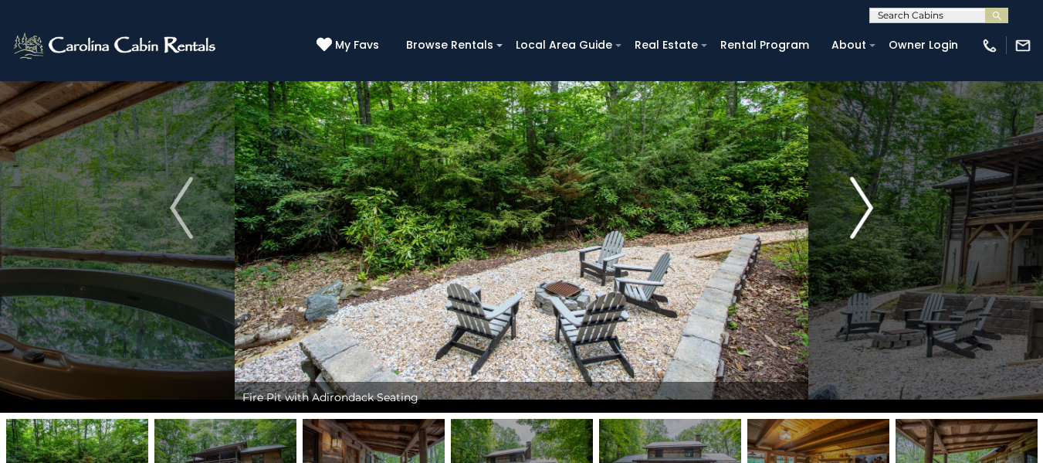
click at [876, 208] on button "Next" at bounding box center [861, 207] width 107 height 409
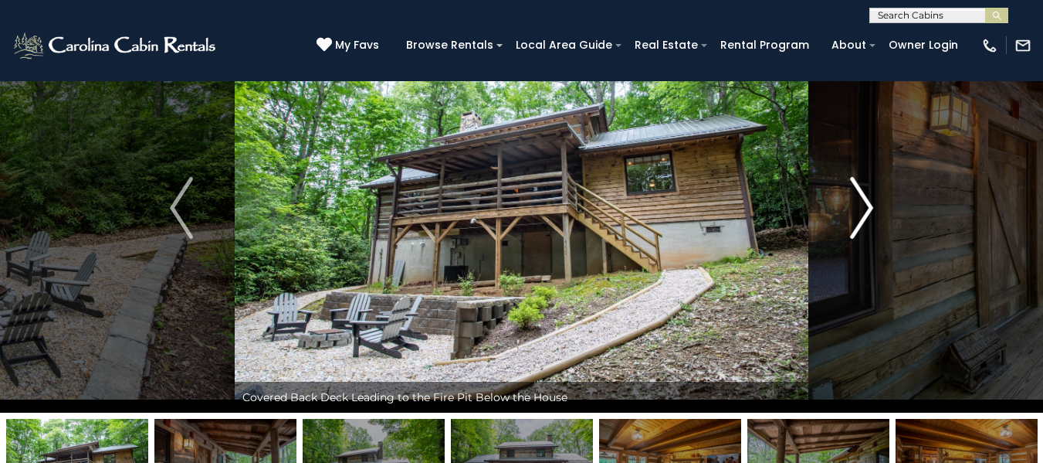
click at [867, 205] on img "Next" at bounding box center [861, 208] width 23 height 62
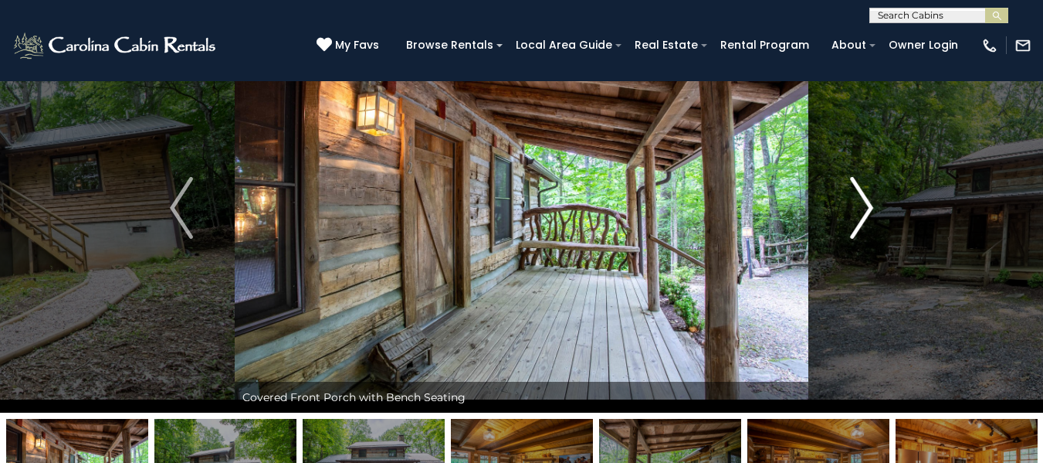
click at [868, 213] on img "Next" at bounding box center [861, 208] width 23 height 62
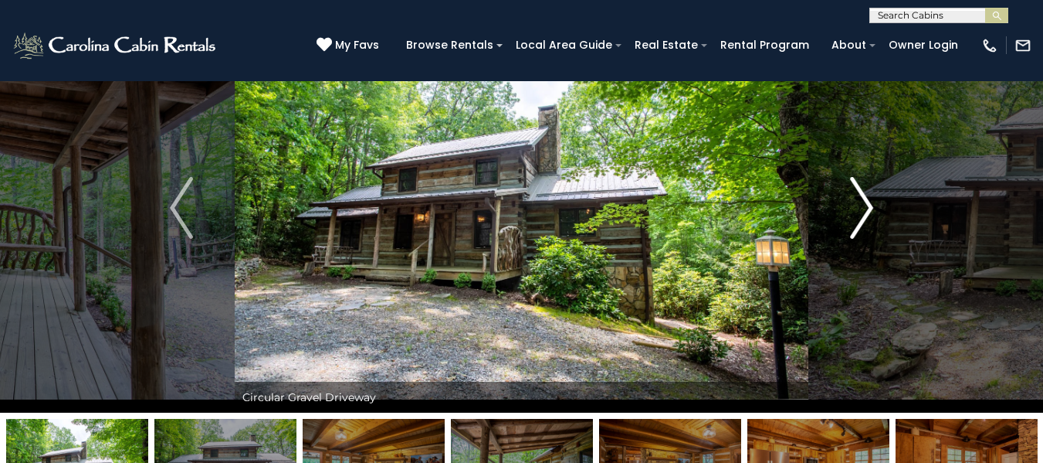
click at [869, 212] on img "Next" at bounding box center [861, 208] width 23 height 62
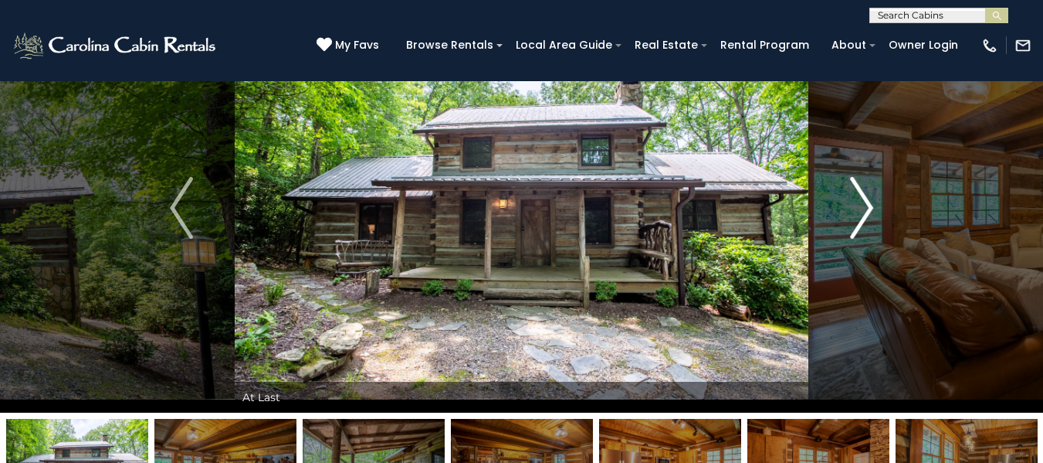
click at [869, 212] on img "Next" at bounding box center [861, 208] width 23 height 62
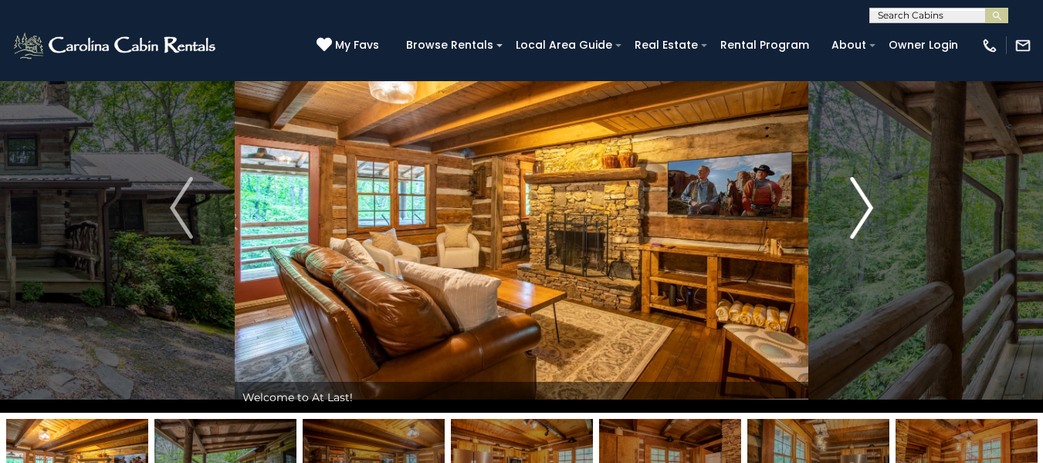
click at [869, 212] on img "Next" at bounding box center [861, 208] width 23 height 62
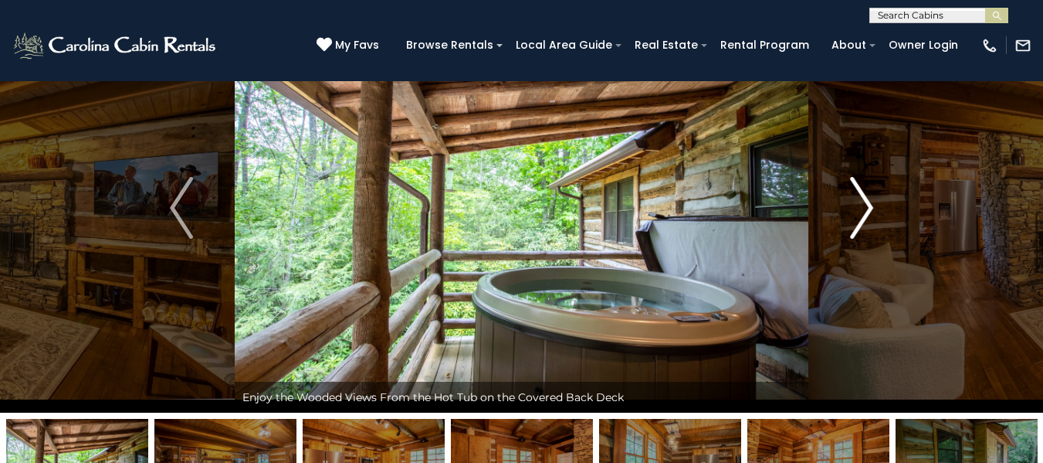
click at [869, 212] on img "Next" at bounding box center [861, 208] width 23 height 62
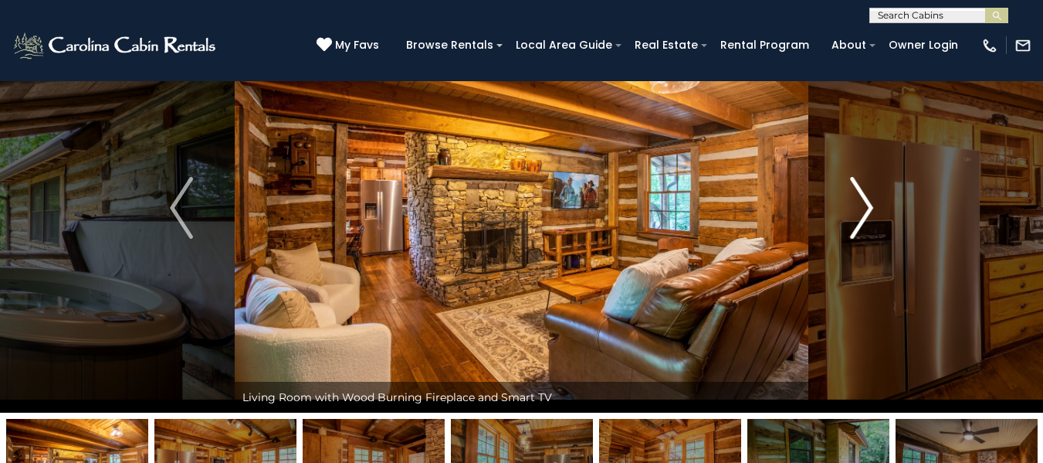
click at [869, 212] on img "Next" at bounding box center [861, 208] width 23 height 62
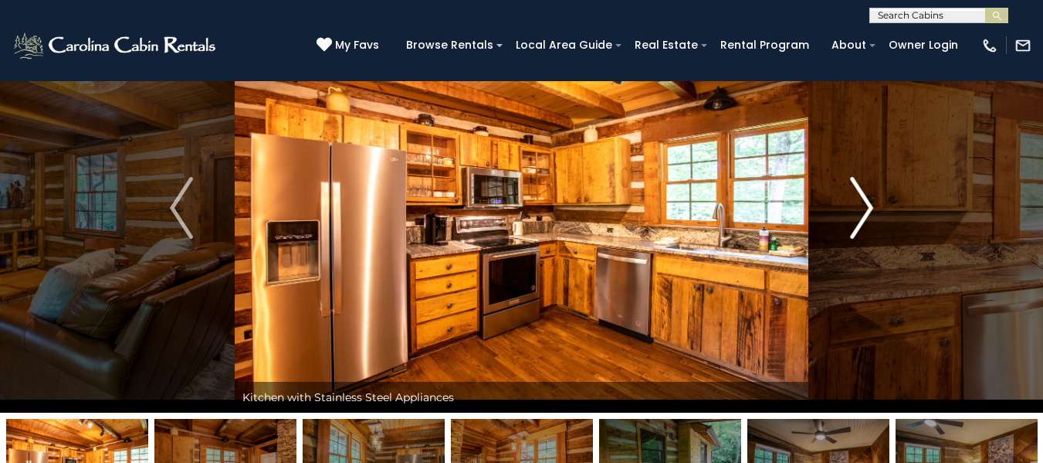
click at [869, 212] on img "Next" at bounding box center [861, 208] width 23 height 62
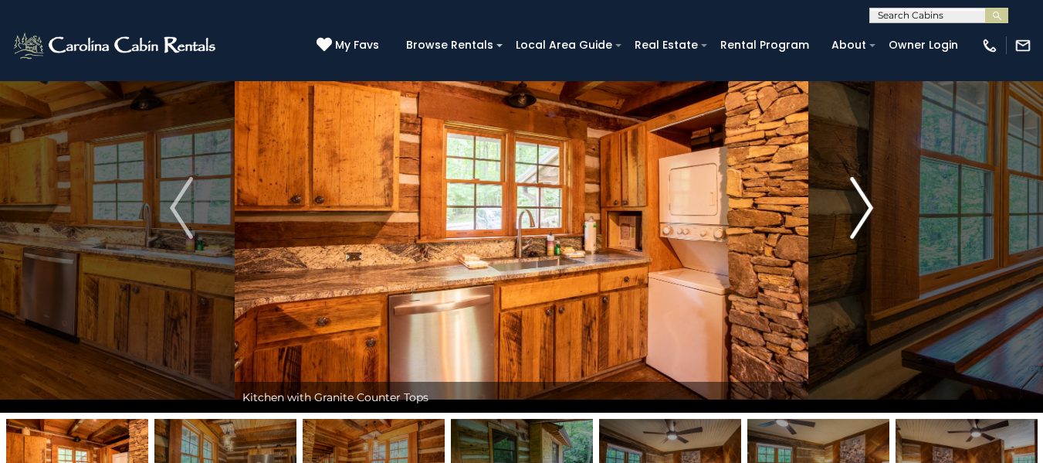
click at [869, 212] on img "Next" at bounding box center [861, 208] width 23 height 62
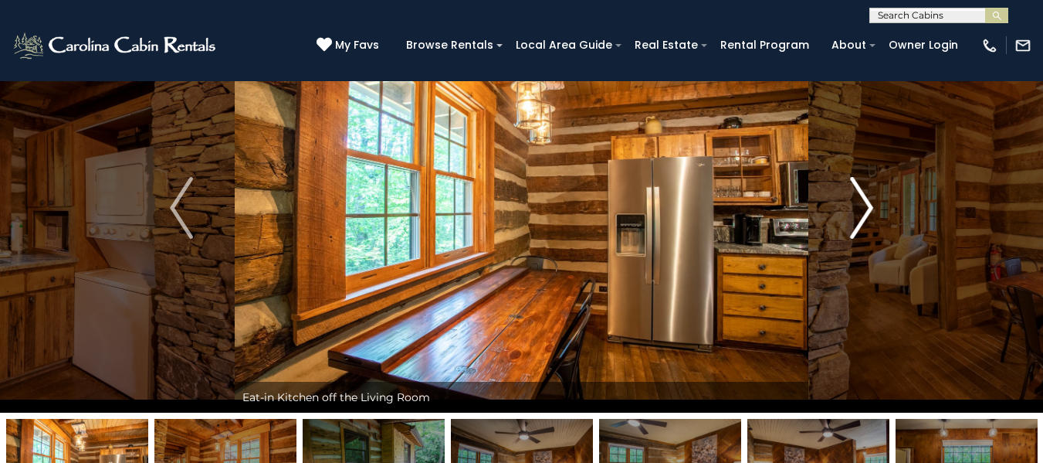
click at [869, 212] on img "Next" at bounding box center [861, 208] width 23 height 62
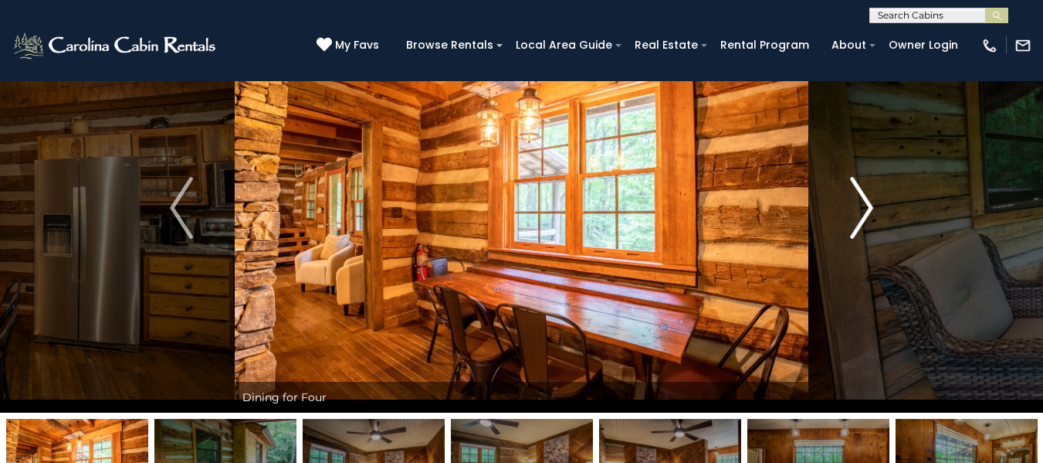
click at [869, 212] on img "Next" at bounding box center [861, 208] width 23 height 62
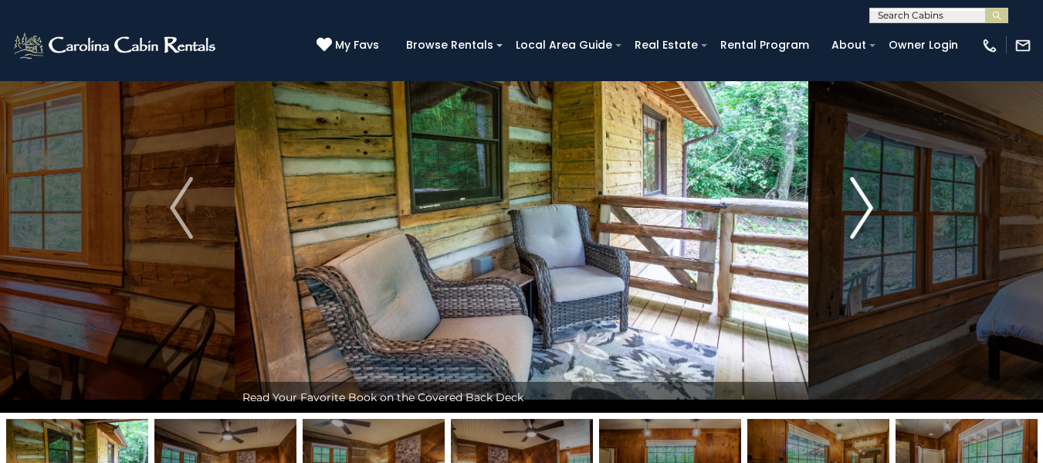
click at [869, 212] on img "Next" at bounding box center [861, 208] width 23 height 62
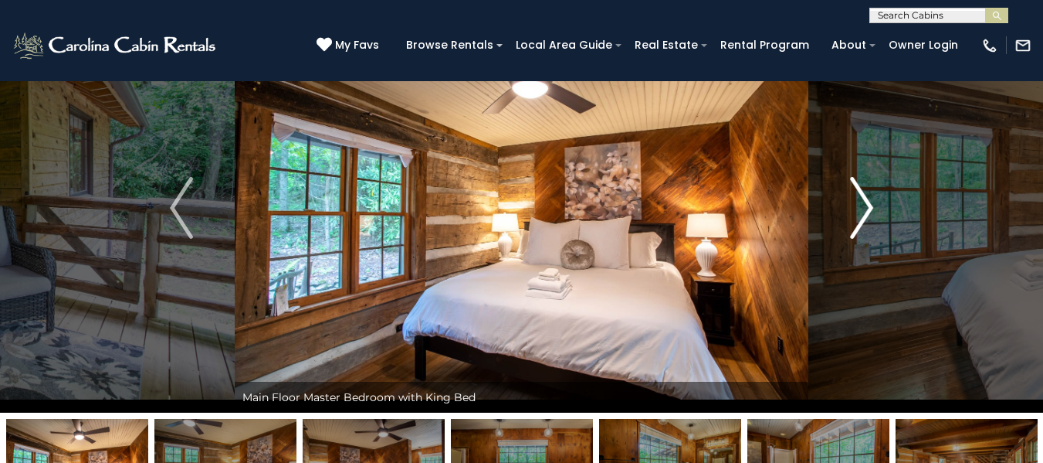
click at [869, 212] on img "Next" at bounding box center [861, 208] width 23 height 62
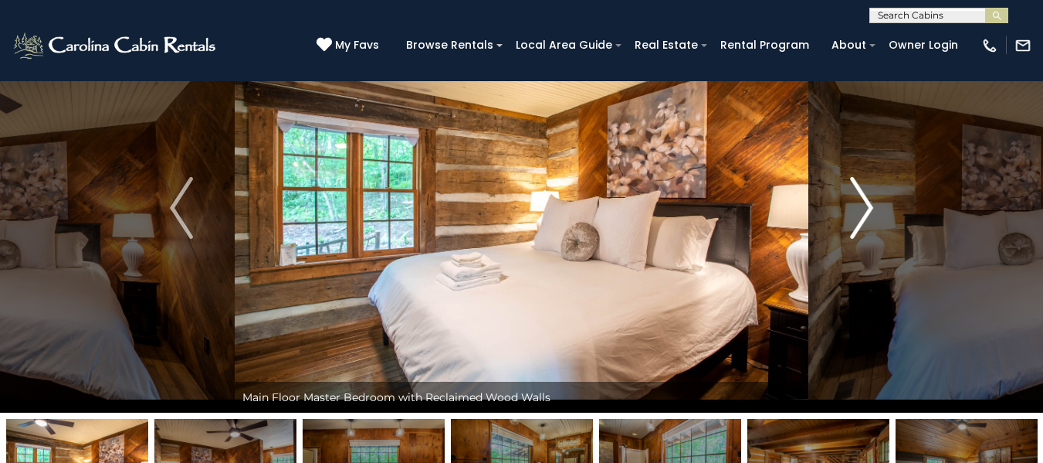
click at [869, 212] on img "Next" at bounding box center [861, 208] width 23 height 62
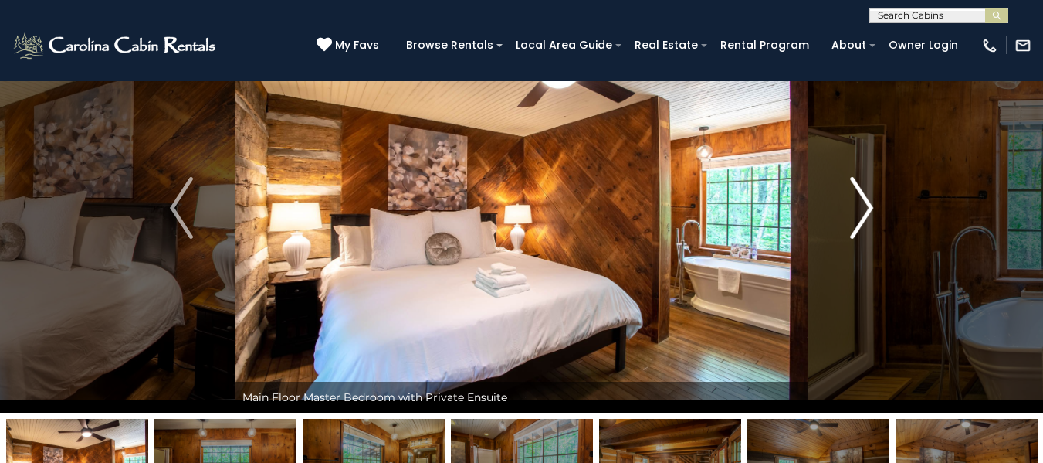
click at [869, 212] on img "Next" at bounding box center [861, 208] width 23 height 62
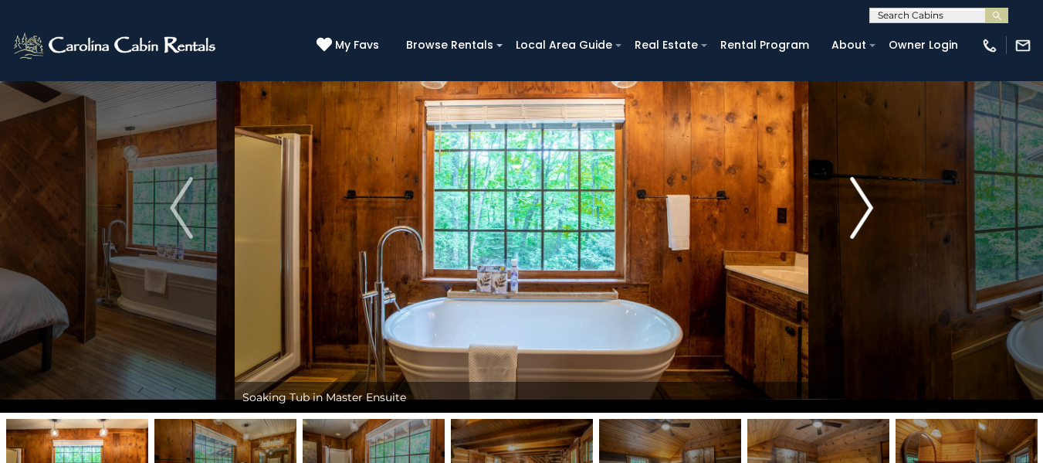
click at [869, 212] on img "Next" at bounding box center [861, 208] width 23 height 62
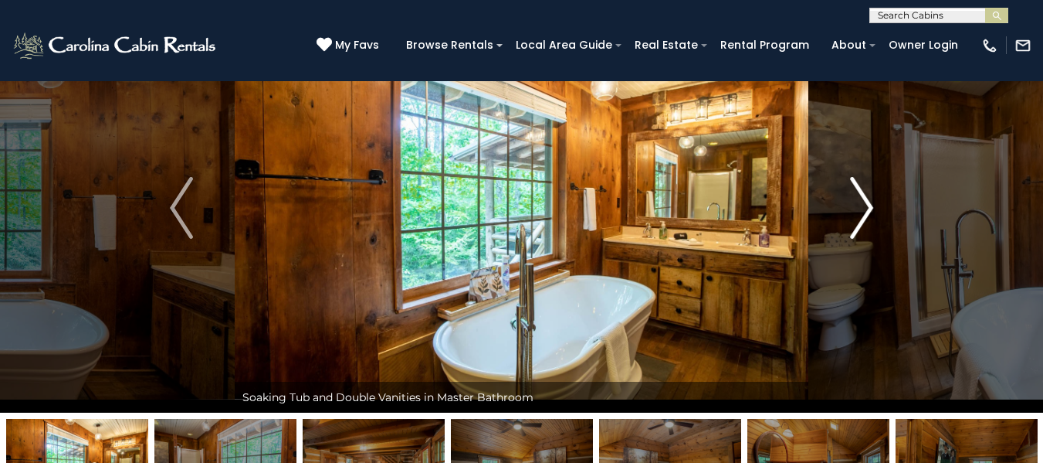
click at [869, 212] on img "Next" at bounding box center [861, 208] width 23 height 62
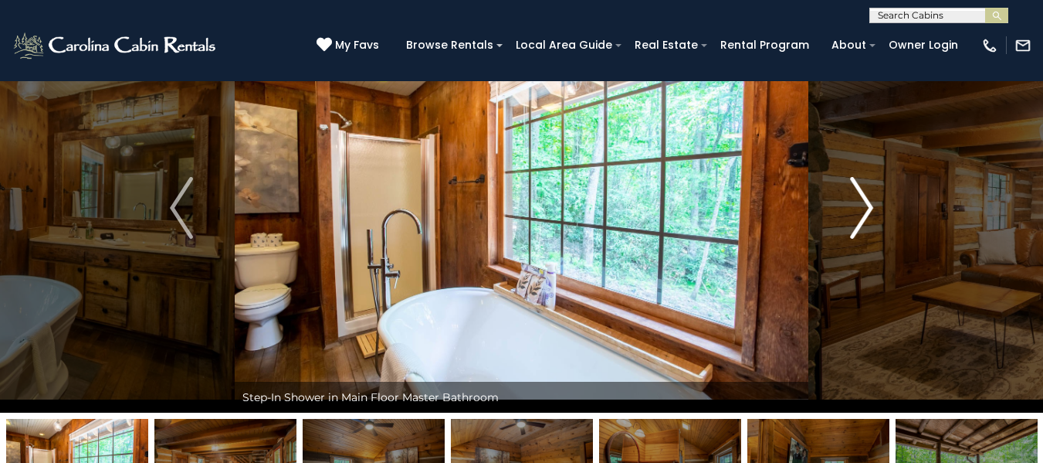
click at [869, 212] on img "Next" at bounding box center [861, 208] width 23 height 62
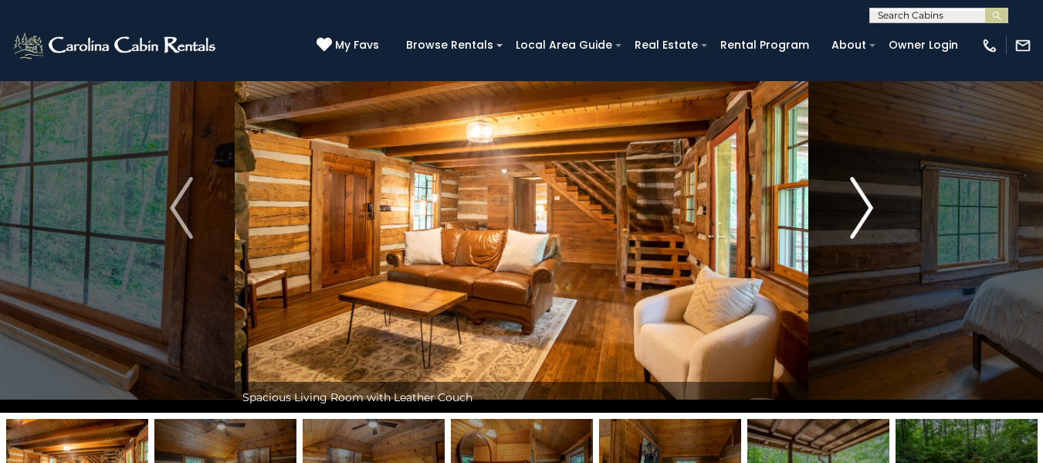
click at [869, 212] on img "Next" at bounding box center [861, 208] width 23 height 62
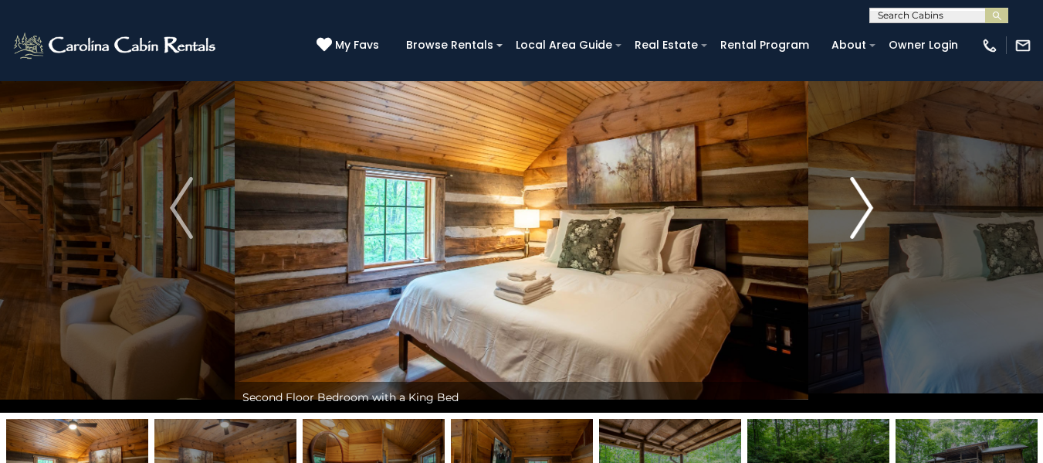
click at [869, 211] on img "Next" at bounding box center [861, 208] width 23 height 62
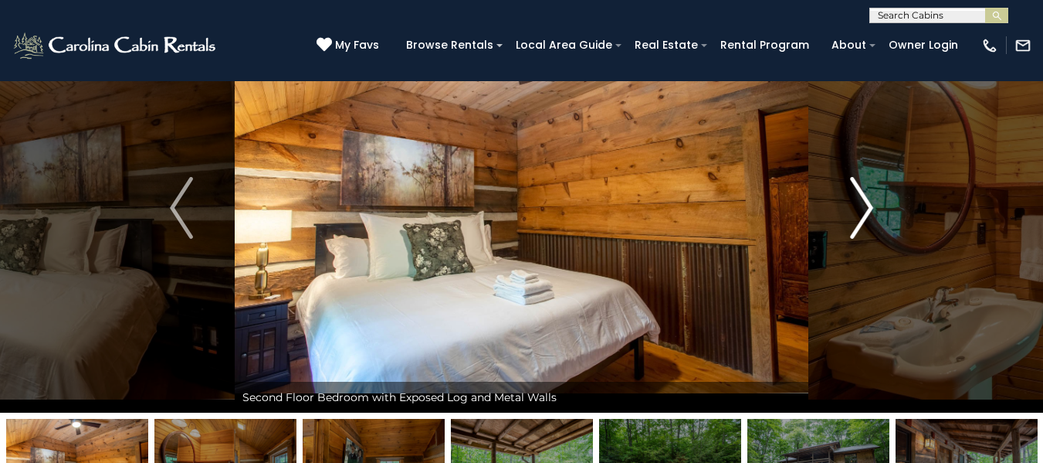
click at [869, 211] on img "Next" at bounding box center [861, 208] width 23 height 62
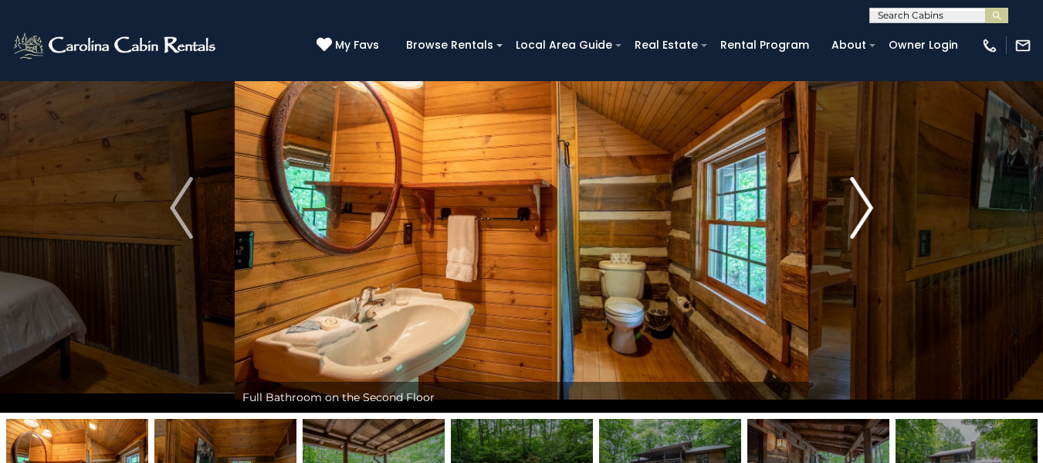
click at [869, 211] on img "Next" at bounding box center [861, 208] width 23 height 62
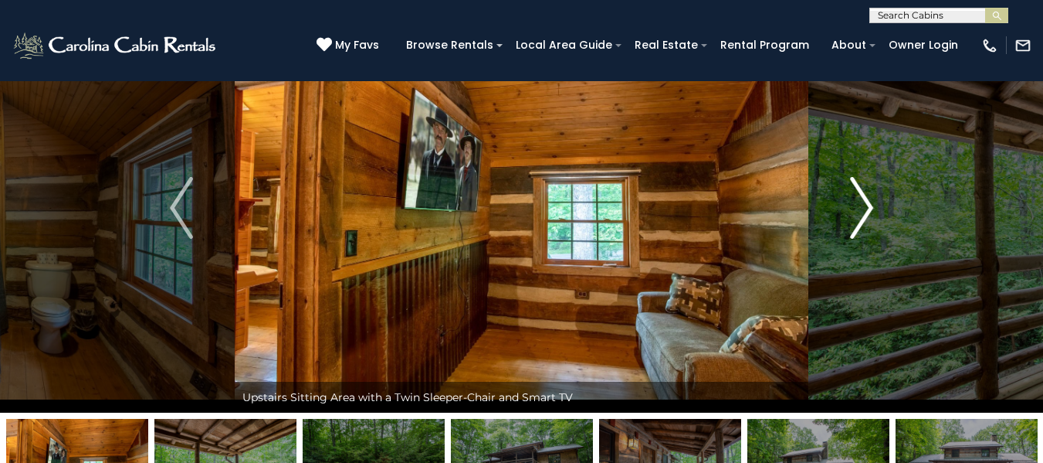
click at [869, 211] on img "Next" at bounding box center [861, 208] width 23 height 62
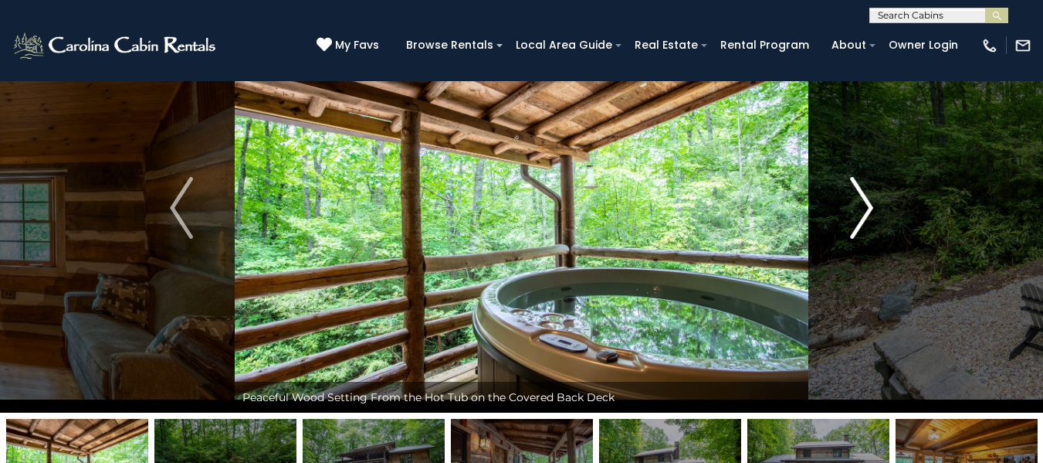
click at [869, 211] on img "Next" at bounding box center [861, 208] width 23 height 62
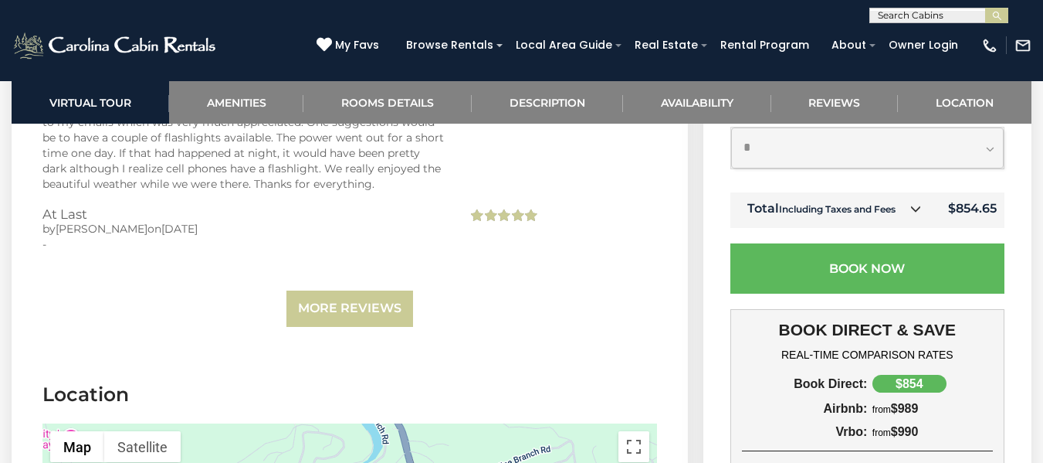
scroll to position [3706, 0]
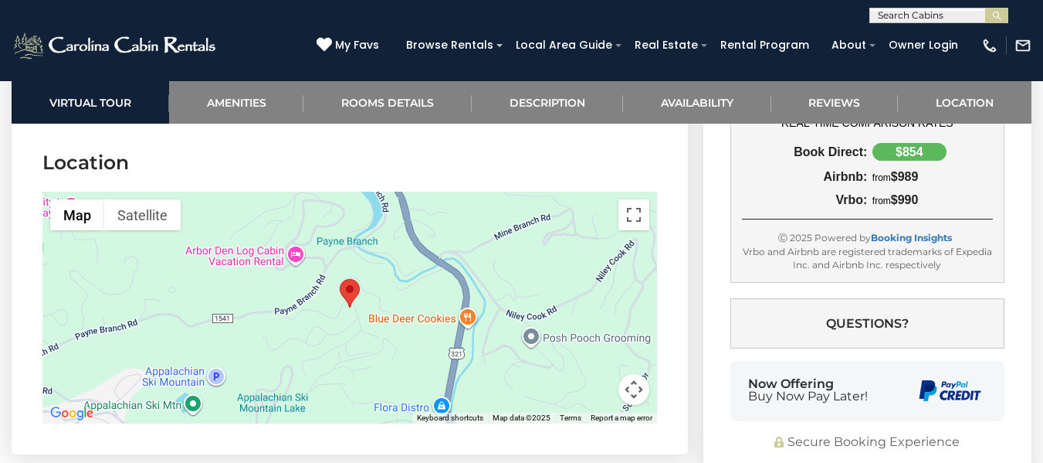
click at [356, 279] on img "At Last" at bounding box center [350, 293] width 20 height 29
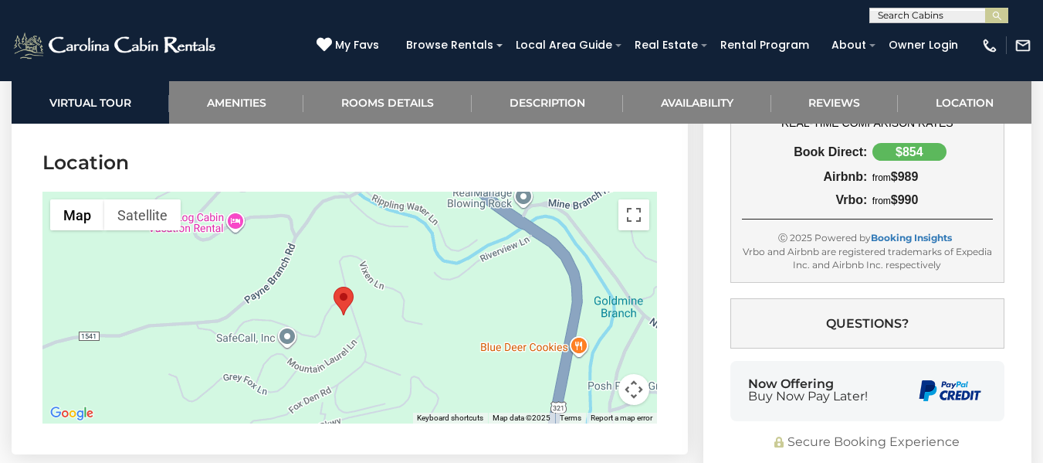
click at [374, 279] on div at bounding box center [349, 307] width 615 height 232
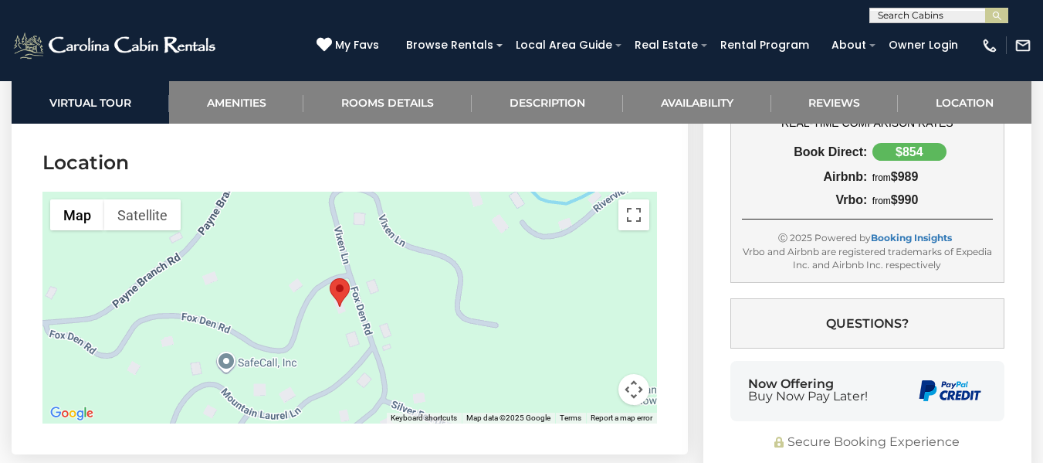
drag, startPoint x: 378, startPoint y: 305, endPoint x: 385, endPoint y: 299, distance: 8.7
click at [385, 299] on div at bounding box center [349, 307] width 615 height 232
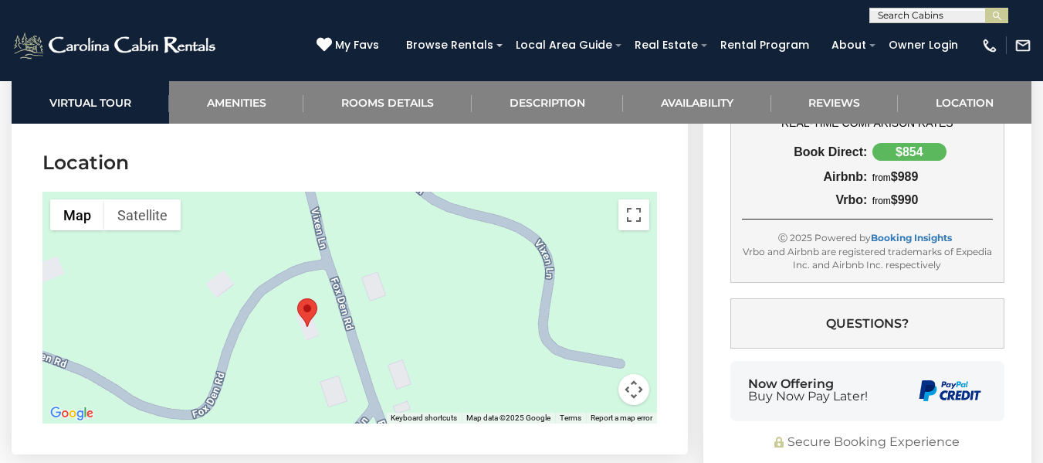
drag, startPoint x: 475, startPoint y: 319, endPoint x: 485, endPoint y: 344, distance: 27.4
click at [485, 344] on div at bounding box center [349, 307] width 615 height 232
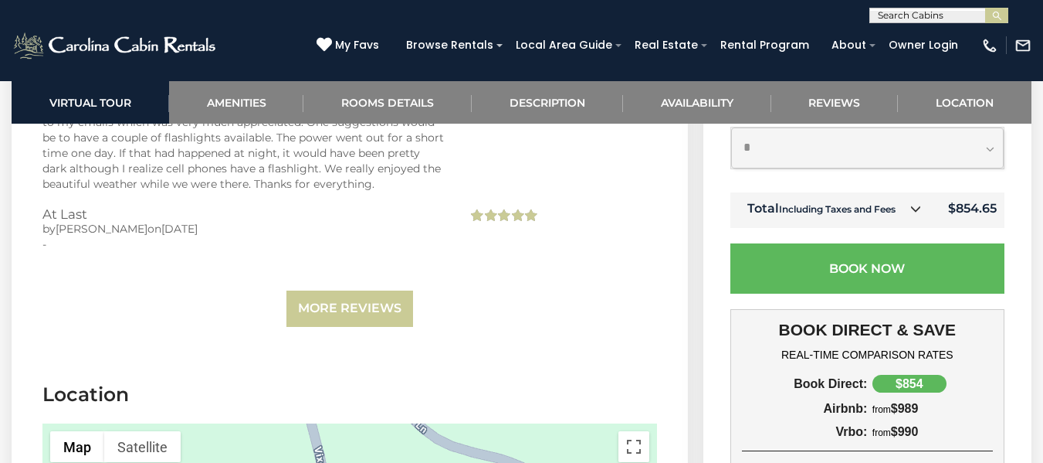
scroll to position [3320, 0]
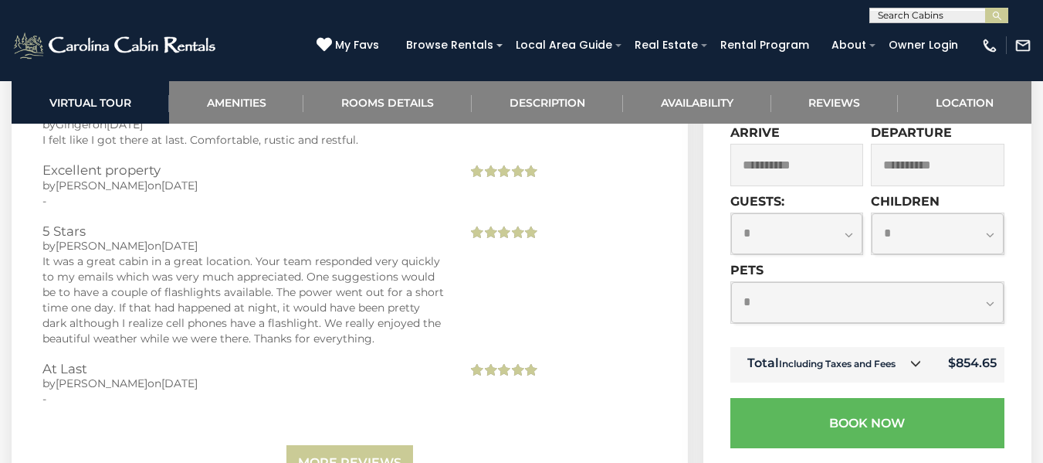
click at [844, 347] on td "Total Including Taxes and Fees" at bounding box center [831, 365] width 203 height 36
click at [919, 358] on icon at bounding box center [915, 363] width 11 height 11
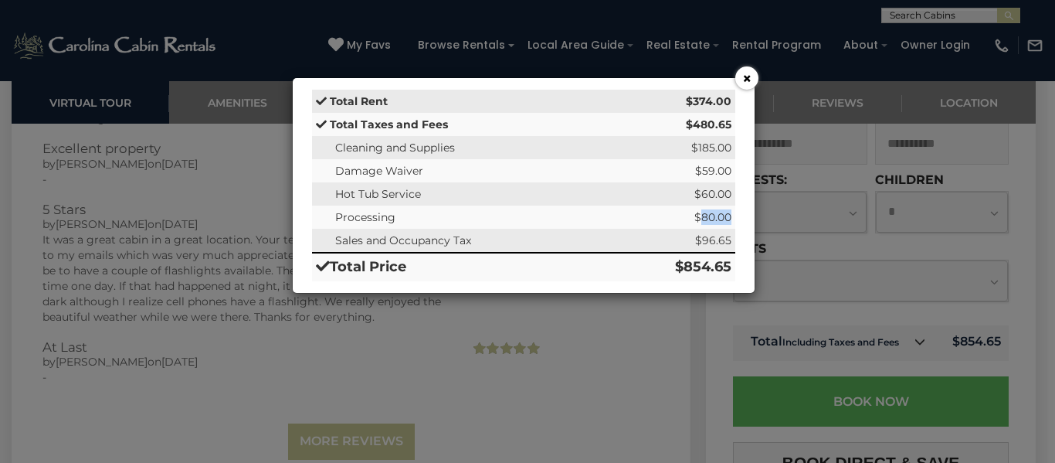
drag, startPoint x: 730, startPoint y: 217, endPoint x: 702, endPoint y: 219, distance: 27.8
click at [702, 219] on td "$80.00" at bounding box center [675, 216] width 120 height 23
drag, startPoint x: 703, startPoint y: 194, endPoint x: 729, endPoint y: 189, distance: 25.9
click at [729, 189] on td "$60.00" at bounding box center [675, 193] width 120 height 23
click at [635, 208] on td "$80.00" at bounding box center [675, 216] width 120 height 23
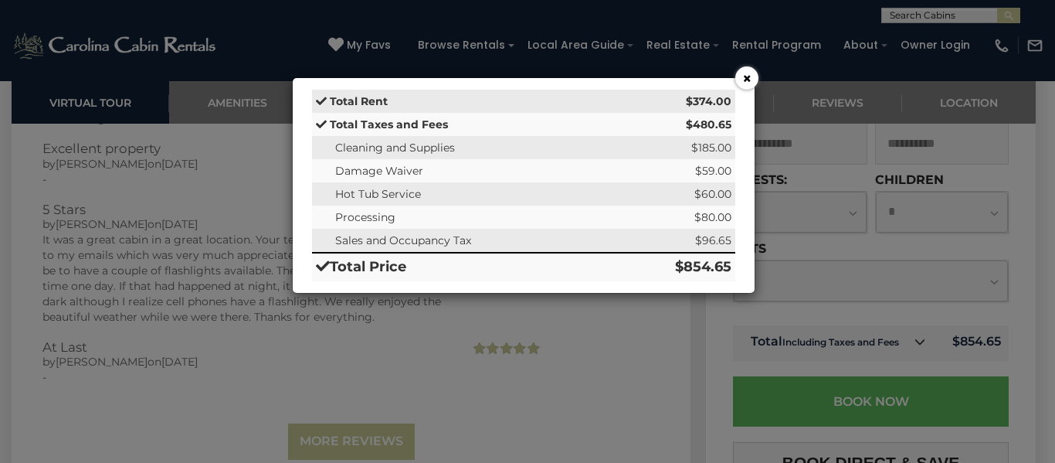
click at [751, 75] on button "×" at bounding box center [746, 77] width 23 height 23
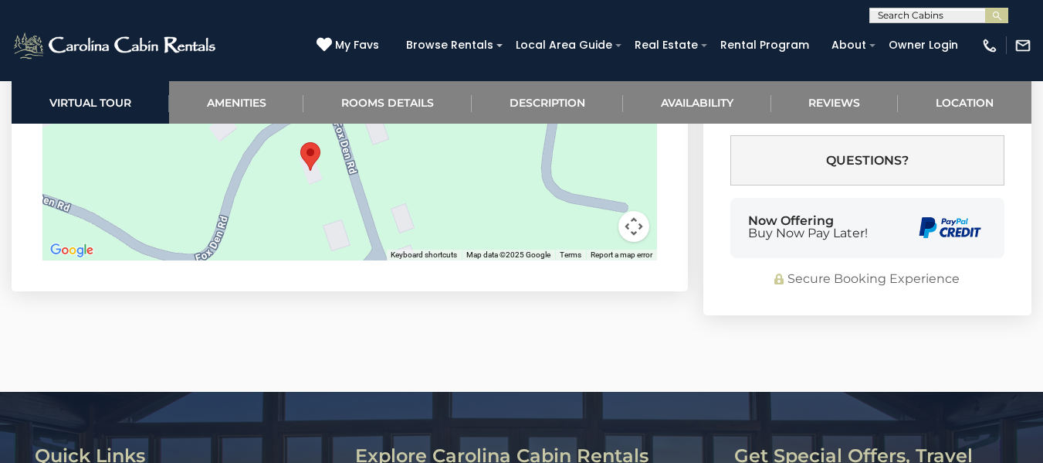
scroll to position [3560, 0]
